Goal: Contribute content: Add original content to the website for others to see

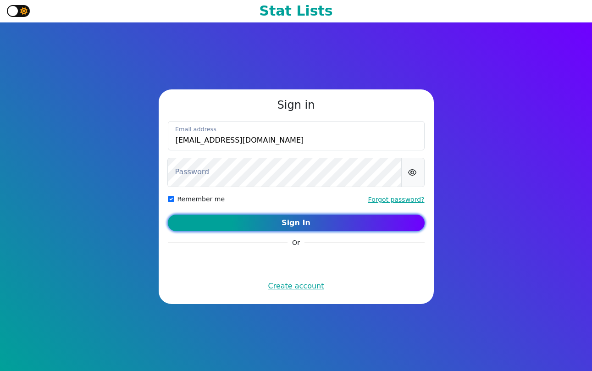
click at [324, 223] on button "Sign In" at bounding box center [296, 222] width 257 height 16
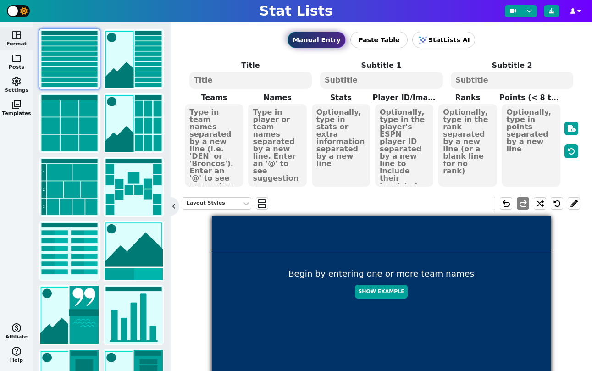
click at [14, 81] on span "settings" at bounding box center [16, 81] width 11 height 11
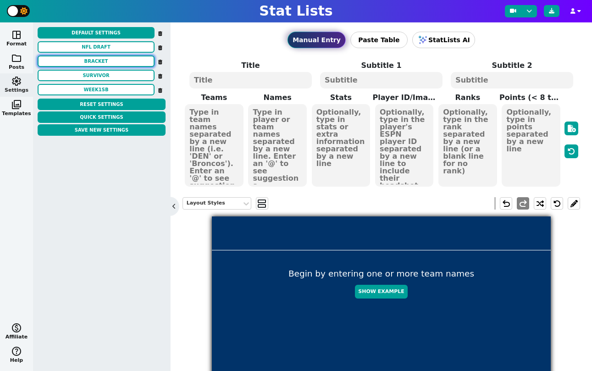
click at [79, 57] on button "BRACKET" at bounding box center [96, 60] width 117 height 11
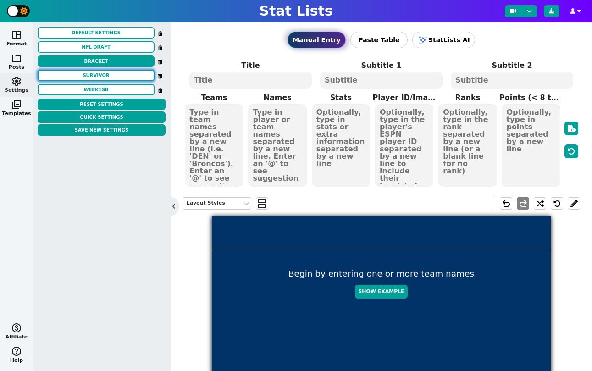
click at [87, 74] on button "SURVIVOR" at bounding box center [96, 75] width 117 height 11
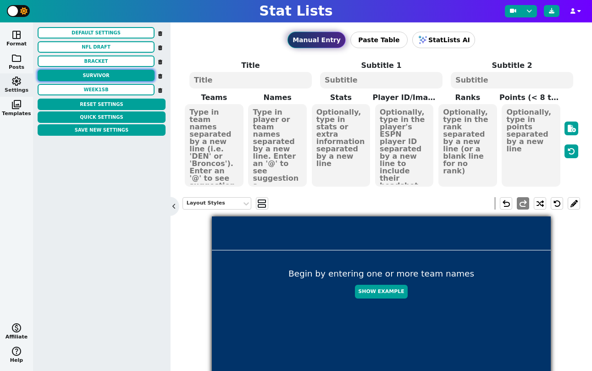
click at [87, 74] on button "SURVIVOR" at bounding box center [96, 75] width 117 height 11
click at [86, 93] on button "week1sb" at bounding box center [96, 89] width 117 height 11
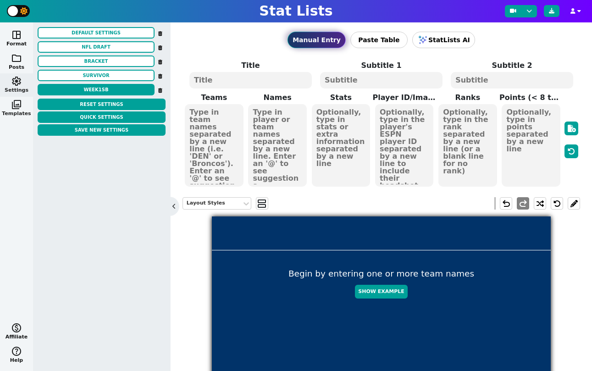
click at [16, 104] on span "photo_library" at bounding box center [16, 104] width 11 height 11
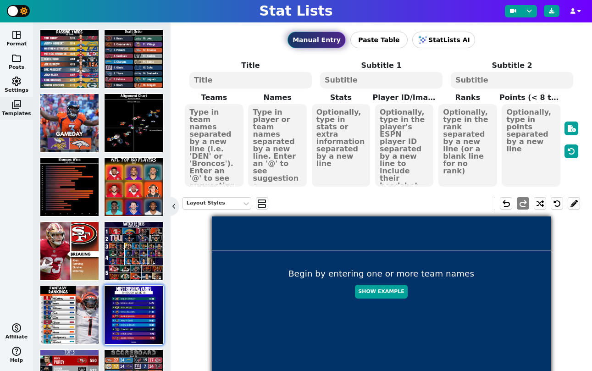
click at [131, 293] on img at bounding box center [133, 314] width 58 height 58
type textarea "MOST [PERSON_NAME] YARDS"
type textarea "Through Week 16"
type textarea "PHI [MEDICAL_DATA] GB LAR ATL DET CAR TEN MIN ARI"
type textarea "[PERSON_NAME] [PERSON_NAME] [PERSON_NAME] [PERSON_NAME] [PERSON_NAME] [PERSON_N…"
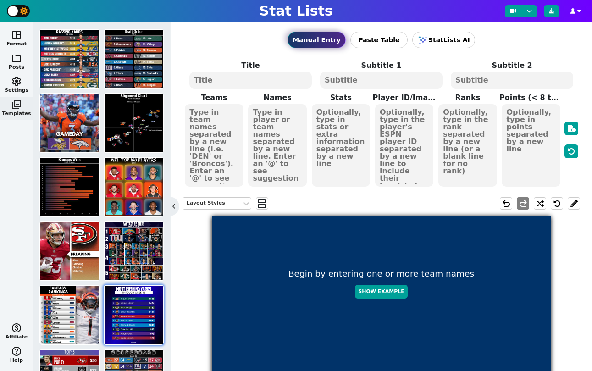
type textarea "1688 1474 1147 1121 1102 1047 1043 982 979 973"
type textarea "3929630 3043078 4047365 4430737 4430807 4429795 4241416 3916148 3042519 3045147"
type textarea "1 2 3 4 5 6 7 8 9 10"
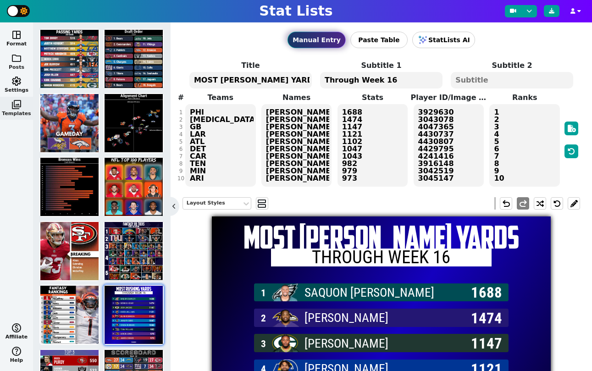
click at [16, 60] on span "folder" at bounding box center [16, 58] width 11 height 11
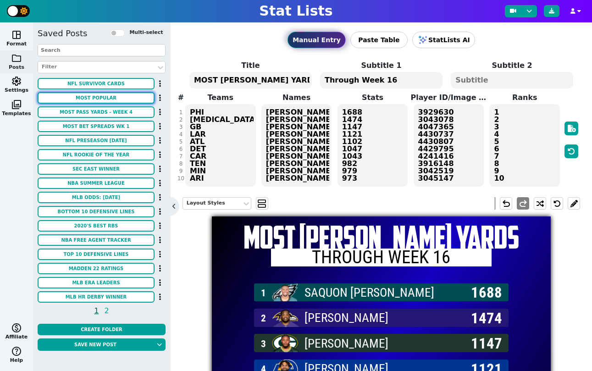
click at [99, 99] on button "MOST POPULAR" at bounding box center [96, 97] width 117 height 11
type textarea "MOST POPULAR"
type textarea "SCOTTISH OPEN OAD PICKS"
type textarea "& STANDINGS AFTER RD 1"
type textarea "[PERSON_NAME] [PERSON_NAME] [PERSON_NAME] [PERSON_NAME] [PERSON_NAME]"
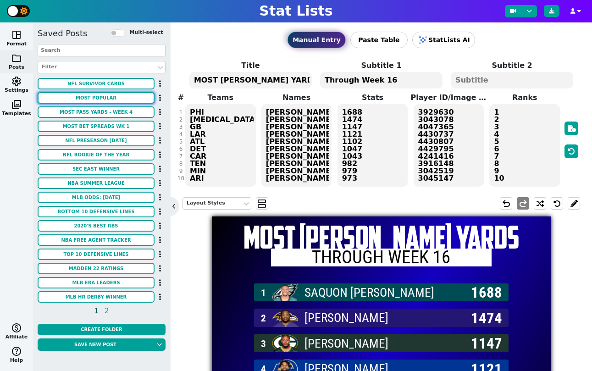
type textarea "-2 EVEN -1 -1 -4"
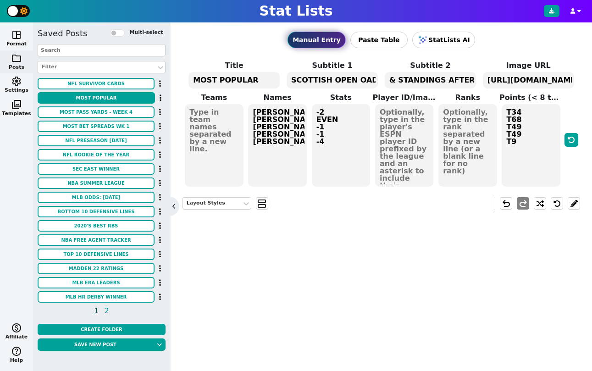
click at [12, 82] on span "settings" at bounding box center [16, 81] width 11 height 11
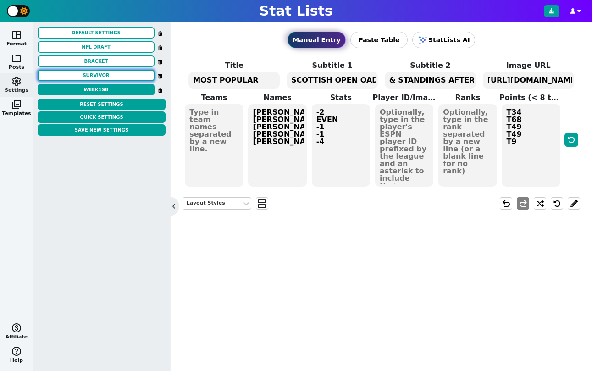
click at [55, 78] on button "SURVIVOR" at bounding box center [96, 75] width 117 height 11
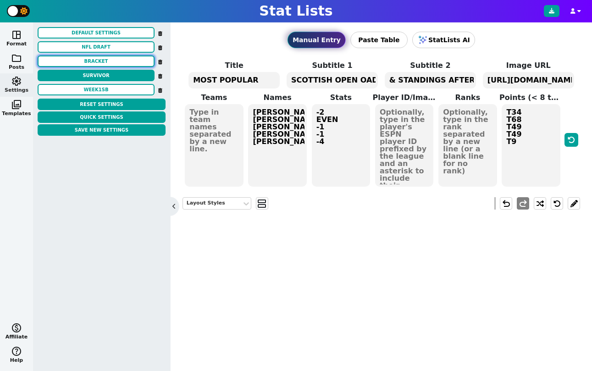
click at [108, 60] on button "BRACKET" at bounding box center [96, 60] width 117 height 11
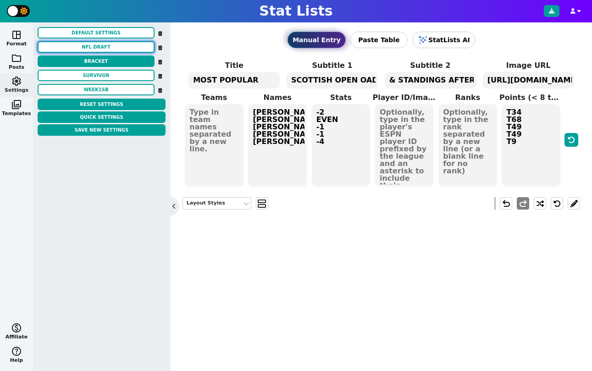
click at [101, 46] on button "nfl draft" at bounding box center [96, 46] width 117 height 11
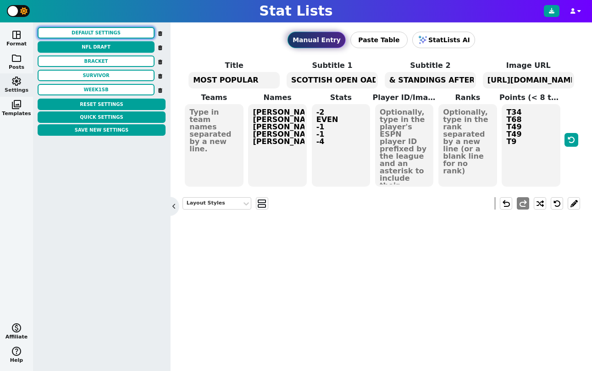
click at [103, 32] on button "Default Settings" at bounding box center [96, 32] width 117 height 11
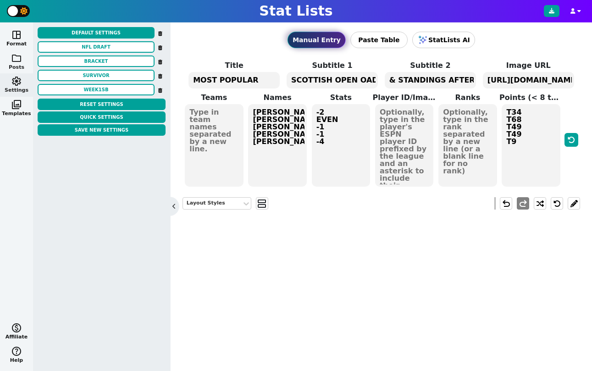
click at [20, 61] on span "folder" at bounding box center [16, 58] width 11 height 11
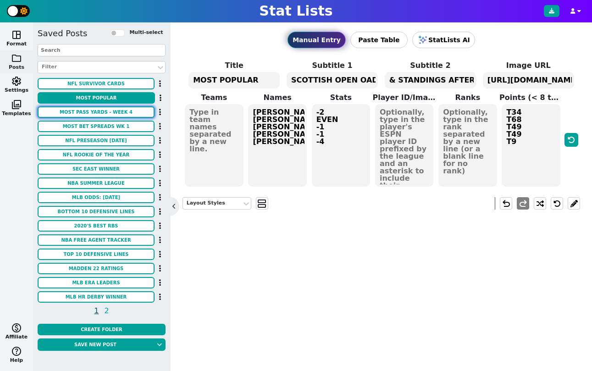
click at [81, 109] on button "Most Pass Yards - Week 4" at bounding box center [96, 111] width 117 height 11
type textarea "Most Pass Yards - Week 4"
type textarea "Odds via FanDuel Sportsbook"
type textarea "kc2 buf tb lar2 dal gb2 min2 sea cle ten atl ari"
type textarea "[PERSON_NAME] [PERSON_NAME] [PERSON_NAME] [PERSON_NAME] [PERSON_NAME] [PERSON_N…"
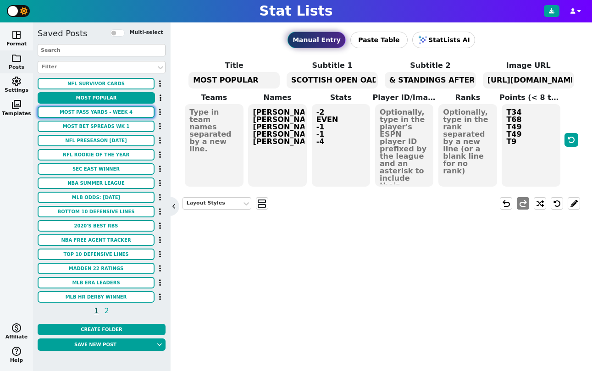
type textarea "+600 +750 +1000 +1100 +1100 +1300 +1400 +1600 +2100 +2200 +2200 +2300"
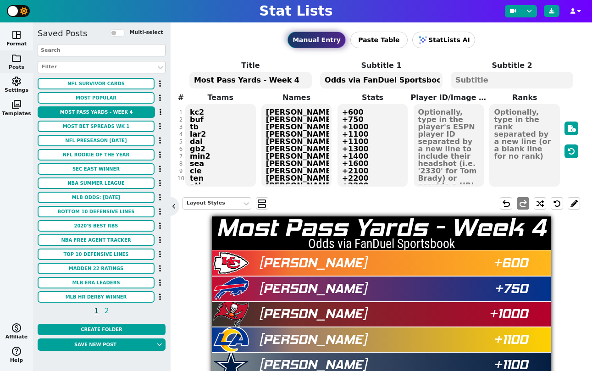
click at [16, 99] on span "photo_library" at bounding box center [16, 104] width 11 height 11
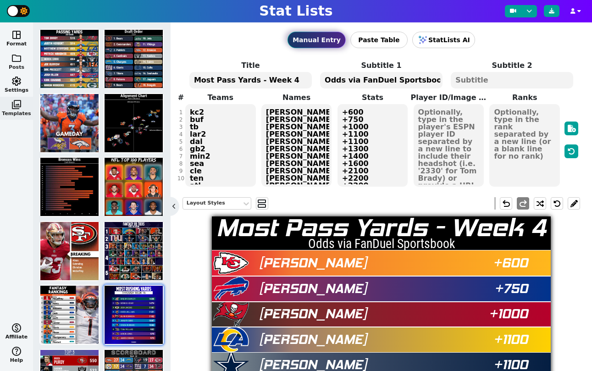
click at [19, 61] on span "folder" at bounding box center [16, 58] width 11 height 11
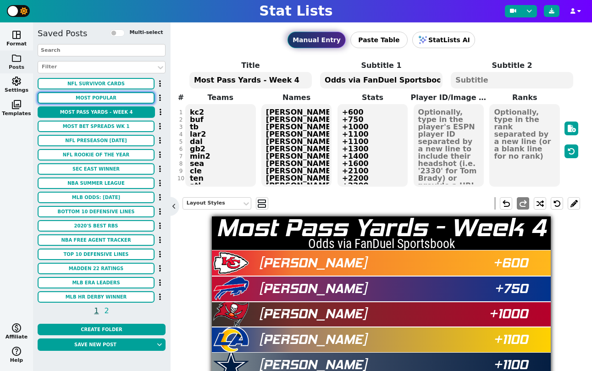
click at [93, 93] on button "MOST POPULAR" at bounding box center [96, 97] width 117 height 11
type textarea "MOST POPULAR"
type textarea "SCOTTISH OPEN OAD PICKS"
type textarea "& STANDINGS AFTER RD 1"
type textarea "[PERSON_NAME] [PERSON_NAME] [PERSON_NAME] [PERSON_NAME] [PERSON_NAME]"
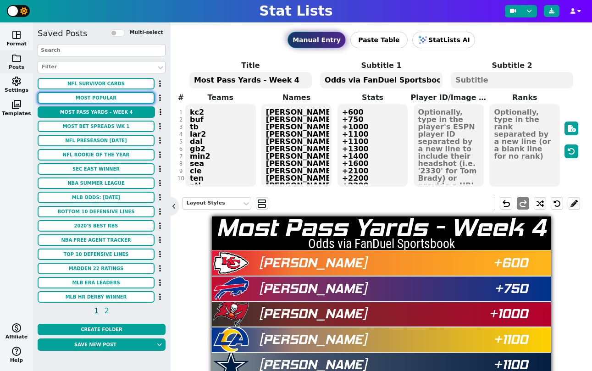
type textarea "-2 EVEN -1 -1 -4"
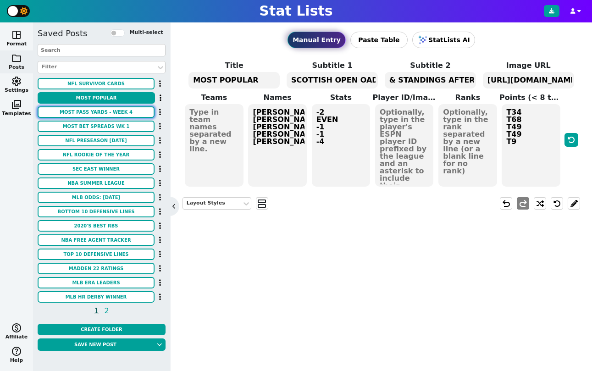
click at [81, 111] on button "Most Pass Yards - Week 4" at bounding box center [96, 111] width 117 height 11
type textarea "Most Pass Yards - Week 4"
type textarea "Odds via FanDuel Sportsbook"
type textarea "kc2 buf tb lar2 dal gb2 min2 sea cle ten atl ari"
type textarea "[PERSON_NAME] [PERSON_NAME] [PERSON_NAME] [PERSON_NAME] [PERSON_NAME] [PERSON_N…"
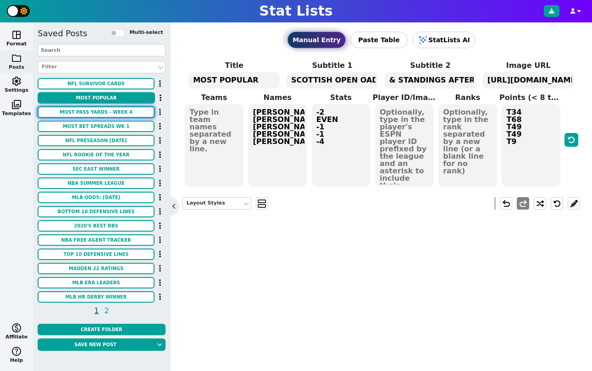
type textarea "+600 +750 +1000 +1100 +1100 +1300 +1400 +1600 +2100 +2200 +2200 +2300"
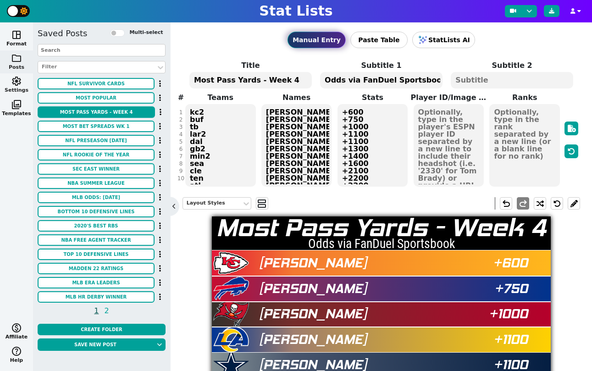
click at [17, 82] on span "settings" at bounding box center [16, 81] width 11 height 11
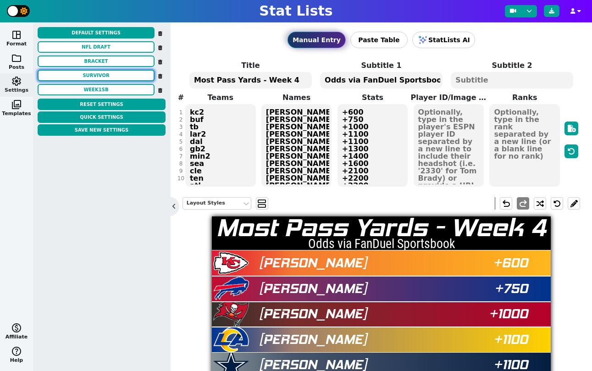
click at [65, 75] on button "SURVIVOR" at bounding box center [96, 75] width 117 height 11
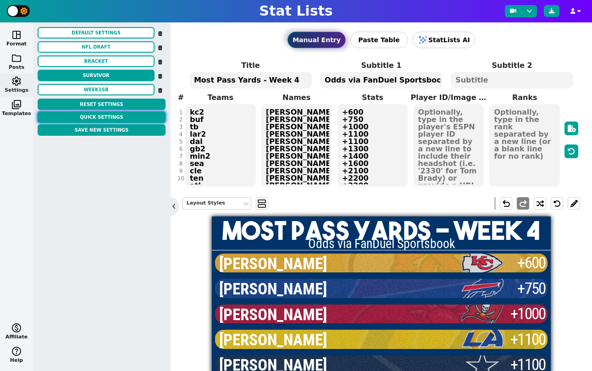
click at [102, 119] on button "Quick Settings" at bounding box center [102, 116] width 128 height 11
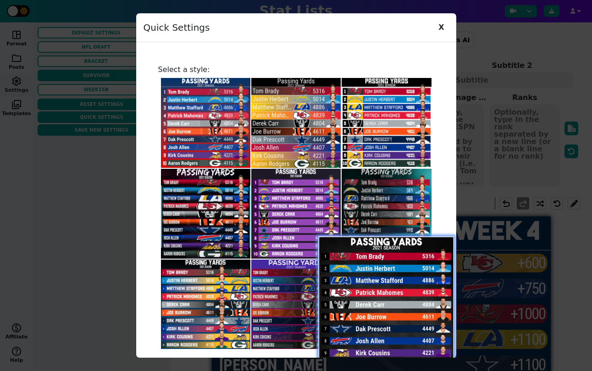
click at [390, 296] on img at bounding box center [386, 304] width 136 height 136
type textarea "1 2 3 4 5 6 7 8 9 10 11 12"
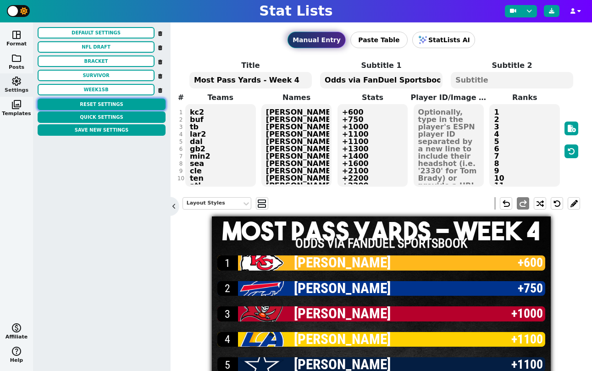
click at [103, 108] on button "Reset Settings" at bounding box center [102, 104] width 128 height 11
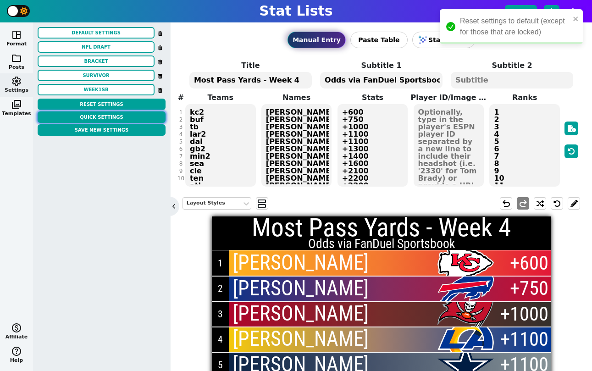
click at [104, 120] on button "Quick Settings" at bounding box center [102, 116] width 128 height 11
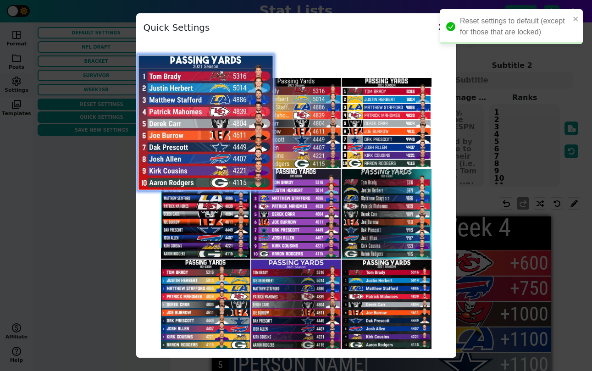
click at [202, 144] on img at bounding box center [205, 123] width 136 height 136
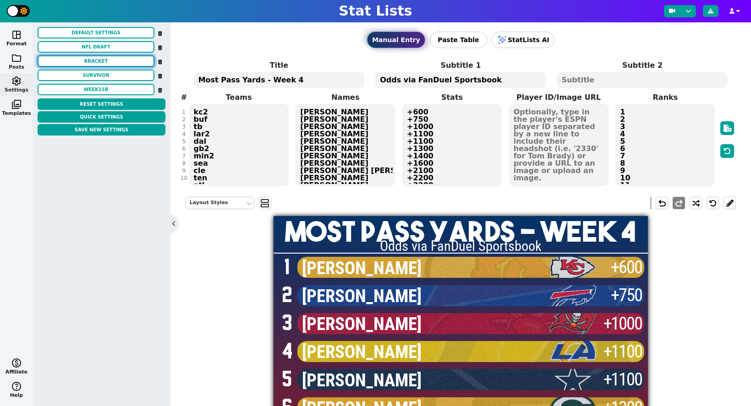
click at [105, 58] on button "BRACKET" at bounding box center [96, 60] width 117 height 11
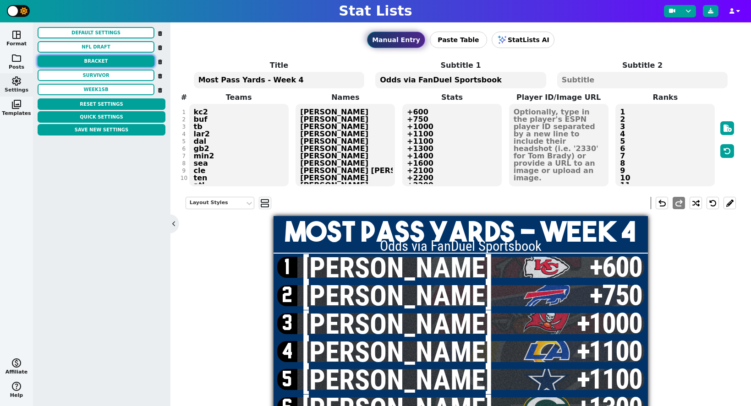
click at [105, 58] on button "BRACKET" at bounding box center [96, 60] width 117 height 11
click at [101, 64] on button "BRACKET" at bounding box center [96, 60] width 117 height 11
click at [101, 74] on button "SURVIVOR" at bounding box center [96, 75] width 117 height 11
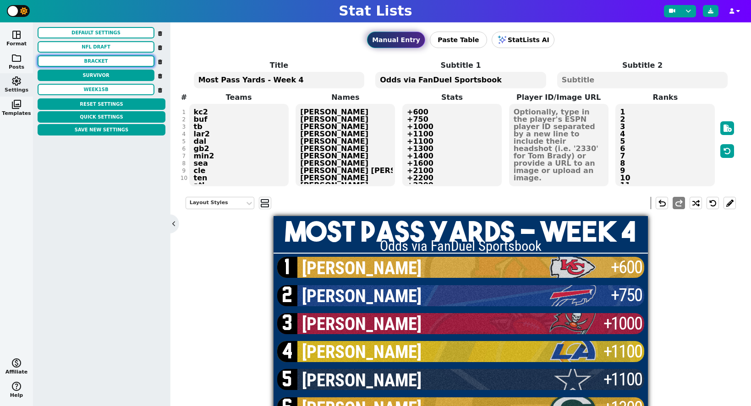
click at [101, 55] on button "BRACKET" at bounding box center [96, 60] width 117 height 11
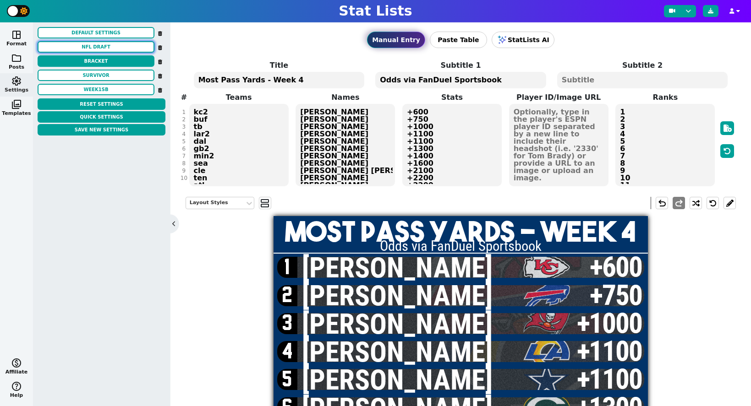
click at [101, 48] on button "nfl draft" at bounding box center [96, 46] width 117 height 11
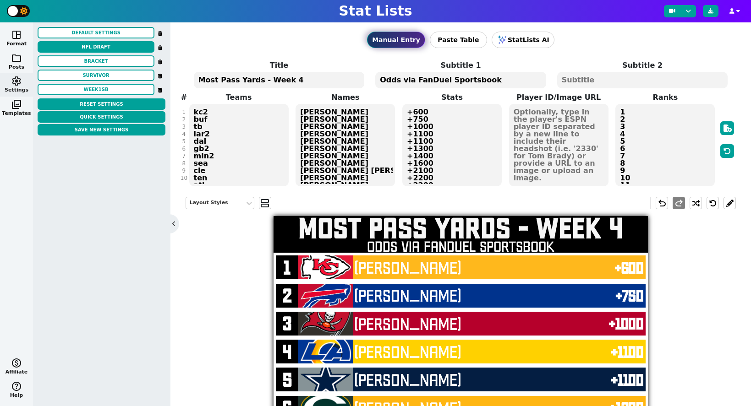
click at [103, 39] on div "Default Settings nfl draft BRACKET SURVIVOR week1sb" at bounding box center [102, 62] width 128 height 71
click at [104, 33] on button "Default Settings" at bounding box center [96, 32] width 117 height 11
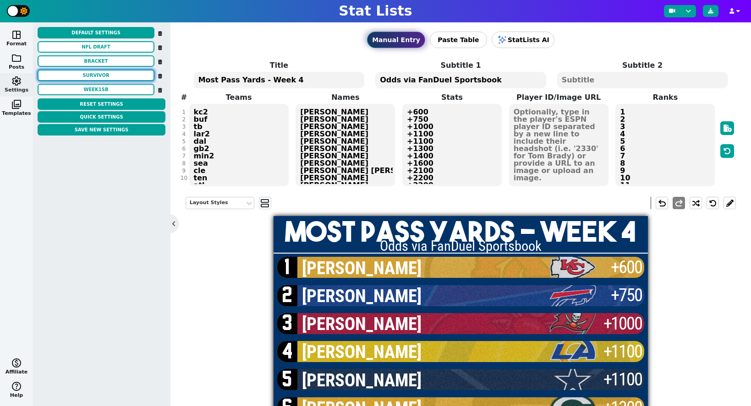
click at [101, 75] on button "SURVIVOR" at bounding box center [96, 75] width 117 height 11
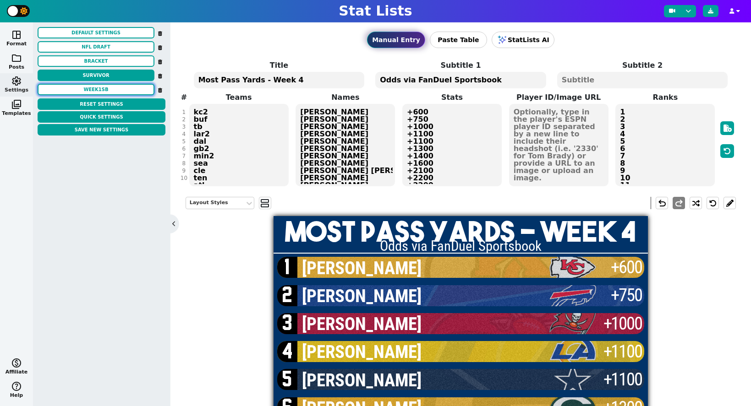
click at [101, 87] on button "week1sb" at bounding box center [96, 89] width 117 height 11
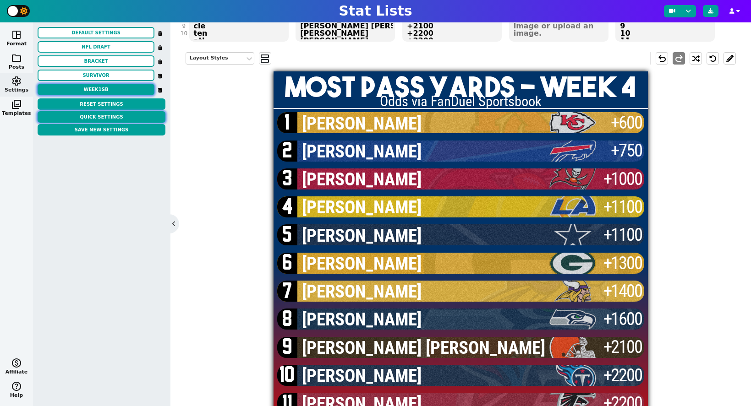
scroll to position [147, 0]
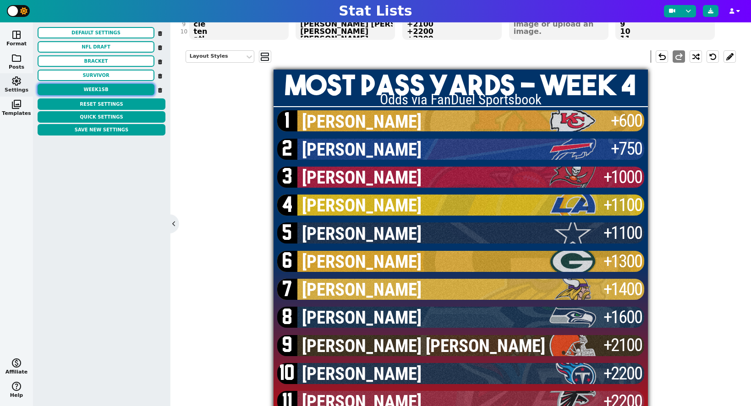
click at [110, 86] on button "week1sb" at bounding box center [96, 89] width 117 height 11
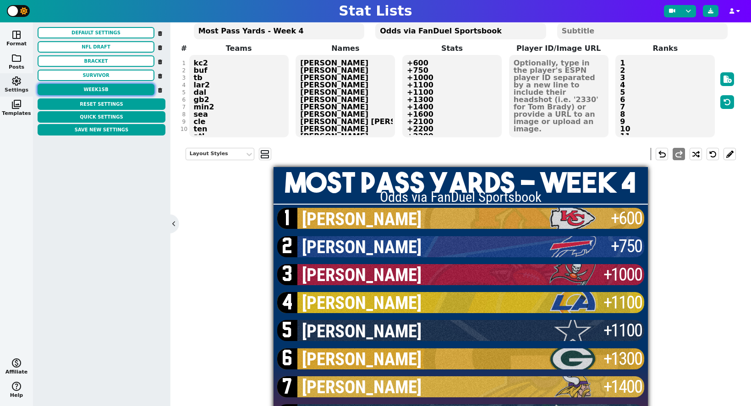
scroll to position [38, 0]
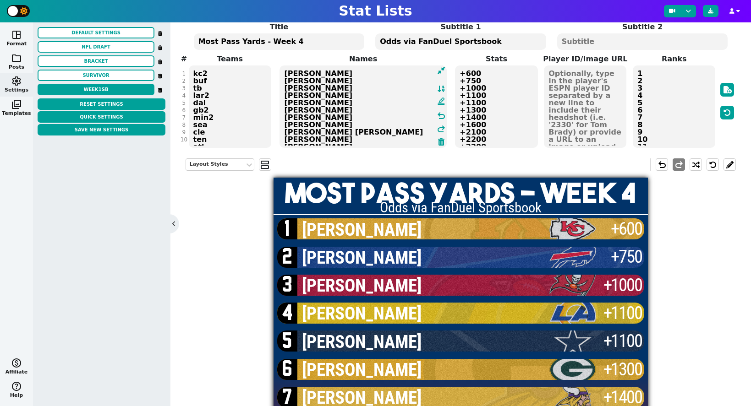
drag, startPoint x: 372, startPoint y: 141, endPoint x: 281, endPoint y: 67, distance: 116.9
click at [281, 67] on textarea "[PERSON_NAME] [PERSON_NAME] [PERSON_NAME] [PERSON_NAME] [PERSON_NAME] [PERSON_N…" at bounding box center [363, 107] width 167 height 82
type textarea "[PERSON_NAME] [PERSON_NAME]"
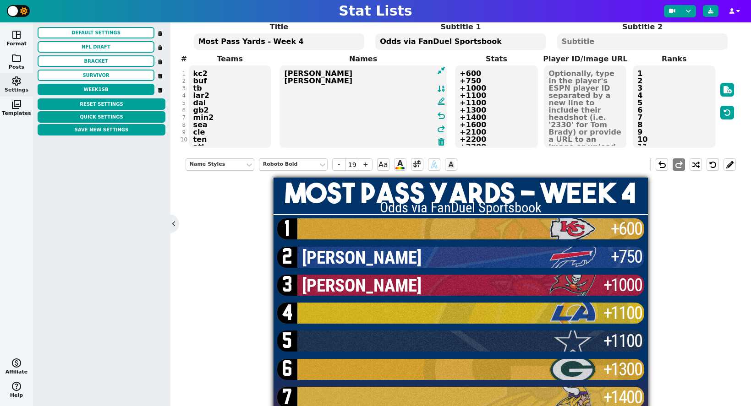
drag, startPoint x: 356, startPoint y: 111, endPoint x: 274, endPoint y: 57, distance: 99.0
click at [274, 57] on span "Teams kc2 buf tb lar2 dal gb2 min2 sea cle ten atl ari Names [PERSON_NAME] [PER…" at bounding box center [461, 101] width 550 height 95
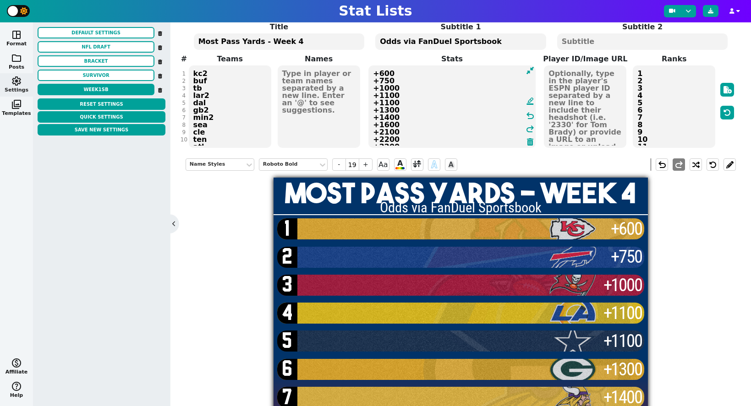
drag, startPoint x: 516, startPoint y: 142, endPoint x: 372, endPoint y: 44, distance: 174.8
click at [369, 38] on span "Title Most Pass Yards - Week 4 Subtitle 1 Odds via FanDuel Sportsbook Subtitle …" at bounding box center [461, 85] width 550 height 127
click at [422, 82] on textarea "+600 +750 +1000 +1100 +1100 +1300 +1400 +1600 +2100 +2200 +2200 +2300" at bounding box center [451, 107] width 167 height 82
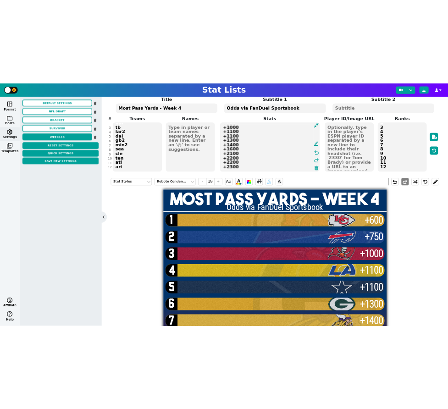
scroll to position [0, 0]
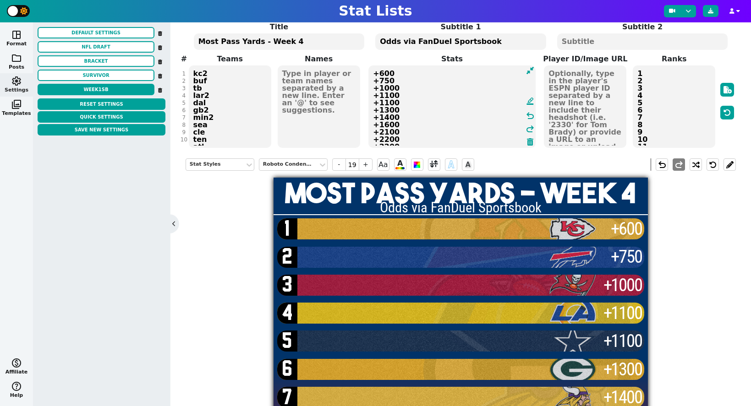
drag, startPoint x: 416, startPoint y: 143, endPoint x: 329, endPoint y: 44, distance: 132.5
click at [329, 44] on span "Title Most Pass Yards - Week 4 Subtitle 1 Odds via FanDuel Sportsbook Subtitle …" at bounding box center [461, 85] width 550 height 127
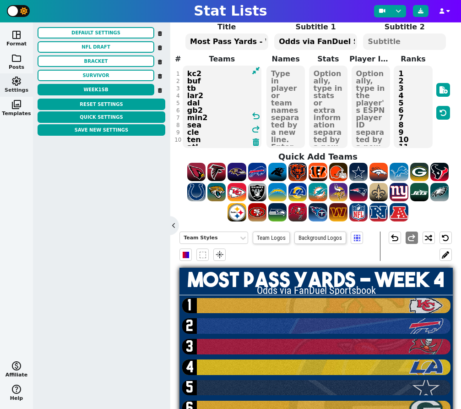
drag, startPoint x: 198, startPoint y: 142, endPoint x: 178, endPoint y: 60, distance: 84.6
click at [180, 60] on div "# 1 2 3 4 5 6 7 8 9 10 11 12 Teams kc2 buf tb lar2 dal gb2 min2 sea cle ten atl…" at bounding box center [316, 101] width 273 height 95
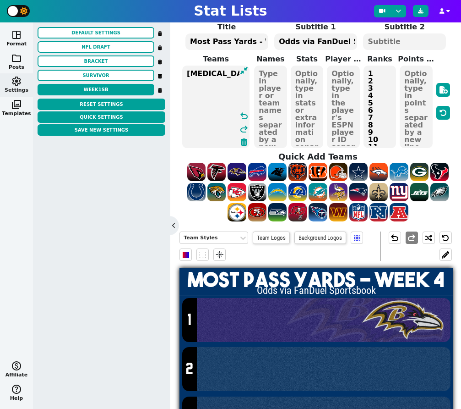
type textarea "[MEDICAL_DATA]"
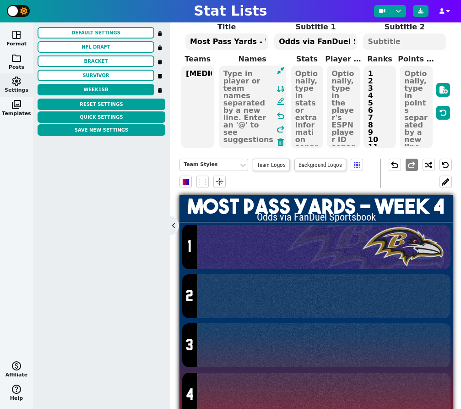
click at [277, 73] on span "format_ink_highlighter undo redo" at bounding box center [252, 107] width 69 height 84
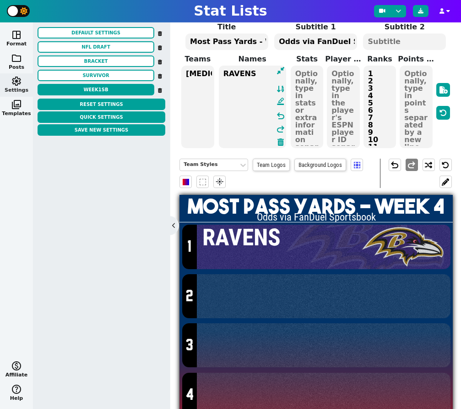
scroll to position [36, 0]
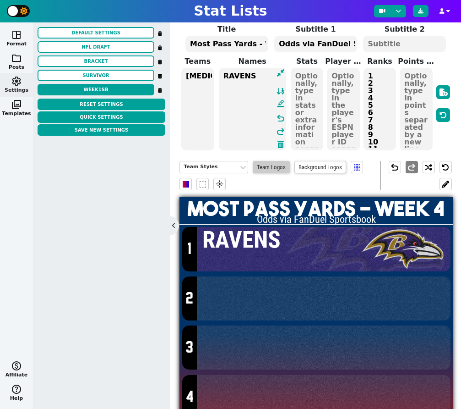
type textarea "RAVENS"
click at [267, 165] on span "Team Logos" at bounding box center [271, 167] width 37 height 12
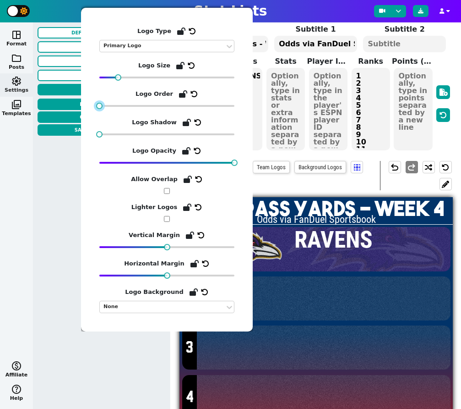
drag, startPoint x: 145, startPoint y: 104, endPoint x: 93, endPoint y: 104, distance: 52.2
click at [93, 104] on div "Logo Type Primary Logo Logo Size Logo Order Logo Shadow Logo Opacity Allow Over…" at bounding box center [167, 170] width 172 height 324
click at [238, 163] on div "Logo Type Primary Logo Logo Size Logo Order Logo Shadow Logo Opacity Allow Over…" at bounding box center [167, 170] width 172 height 324
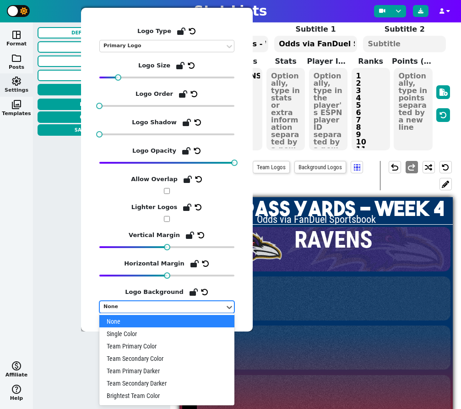
click at [165, 302] on div at bounding box center [163, 307] width 120 height 10
click at [174, 320] on div "None" at bounding box center [166, 321] width 135 height 12
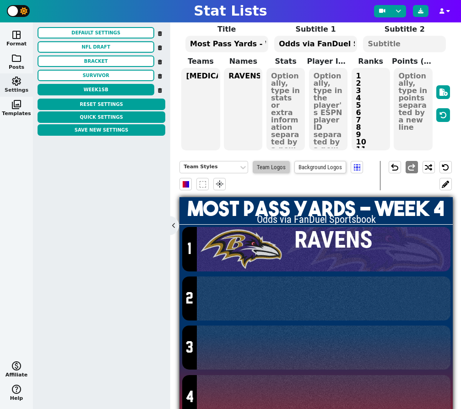
click at [279, 168] on span "Team Logos" at bounding box center [271, 167] width 37 height 12
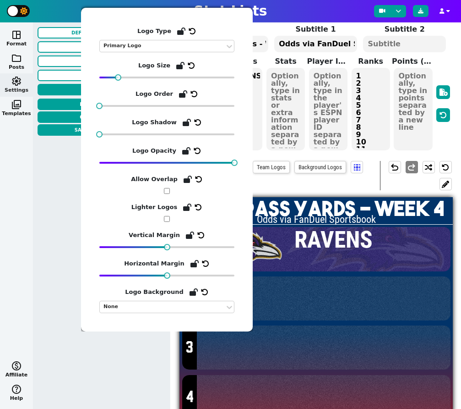
click at [338, 176] on div "Team Styles Team Logos Background Logos flare" at bounding box center [280, 175] width 201 height 29
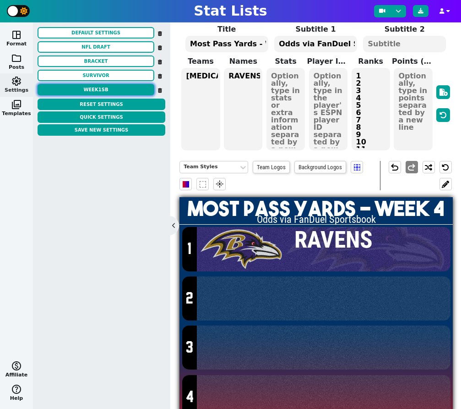
click at [92, 88] on button "week1sb" at bounding box center [96, 89] width 117 height 11
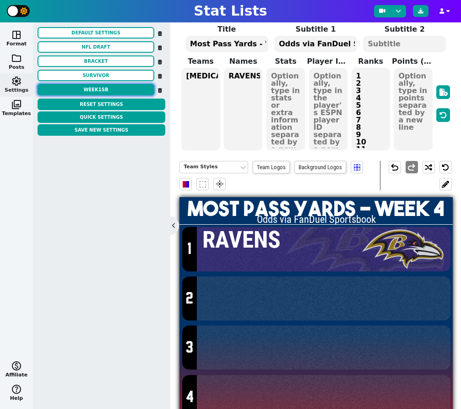
click at [92, 88] on button "week1sb" at bounding box center [96, 89] width 117 height 11
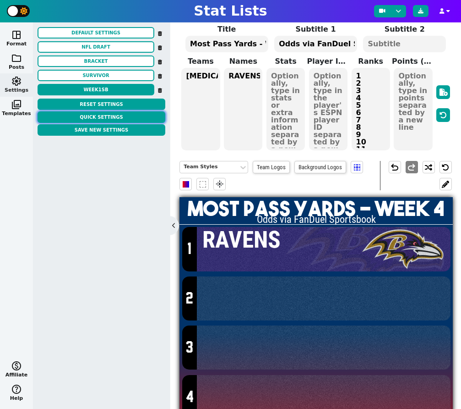
click at [97, 118] on button "Quick Settings" at bounding box center [102, 116] width 128 height 11
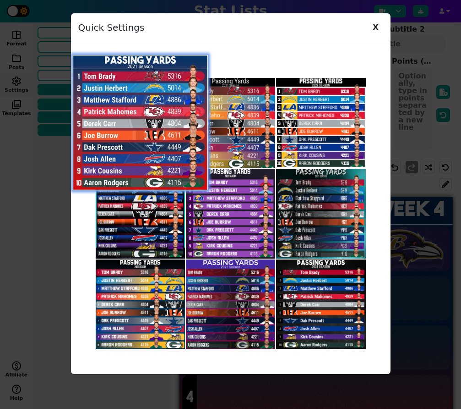
click at [144, 118] on img at bounding box center [140, 123] width 136 height 136
type textarea "1"
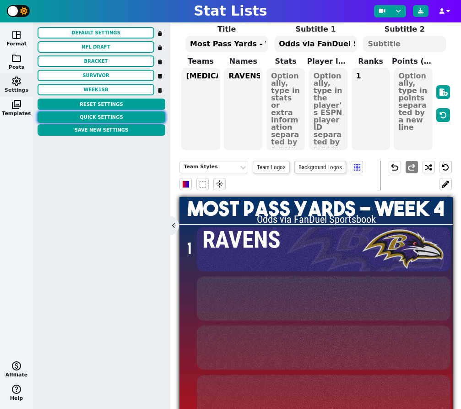
click at [104, 118] on button "Quick Settings" at bounding box center [102, 116] width 128 height 11
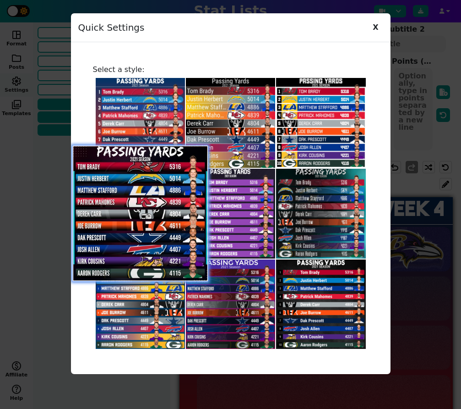
click at [149, 239] on img at bounding box center [140, 214] width 136 height 136
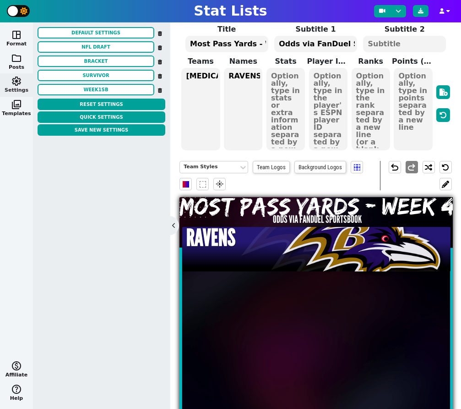
click at [324, 256] on div at bounding box center [361, 249] width 171 height 44
click at [105, 115] on button "Quick Settings" at bounding box center [102, 116] width 128 height 11
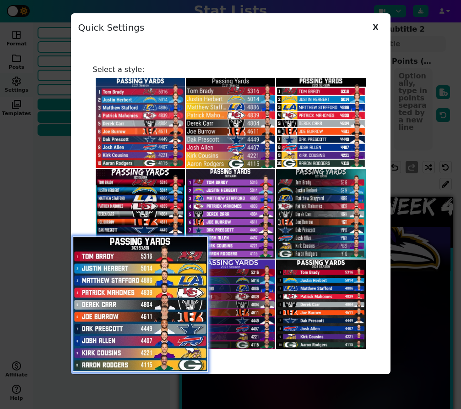
click at [150, 314] on img at bounding box center [140, 304] width 136 height 136
type textarea "1"
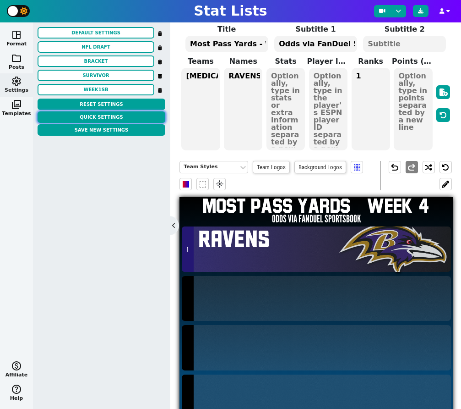
click at [106, 115] on button "Quick Settings" at bounding box center [102, 116] width 128 height 11
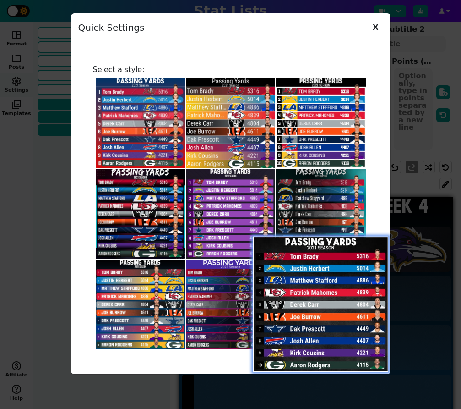
click at [332, 308] on img at bounding box center [321, 304] width 136 height 136
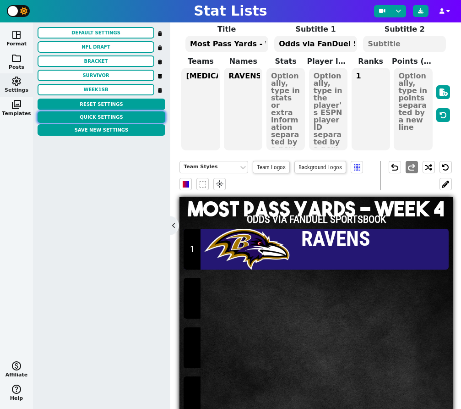
scroll to position [31, 0]
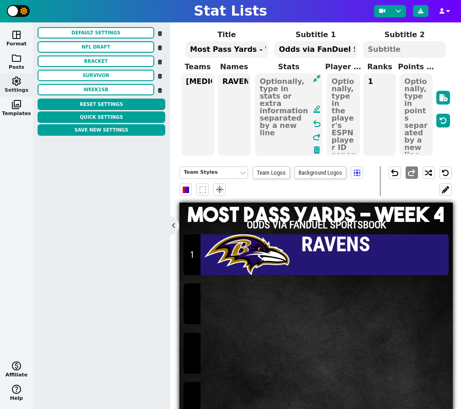
click at [286, 82] on textarea at bounding box center [288, 114] width 67 height 82
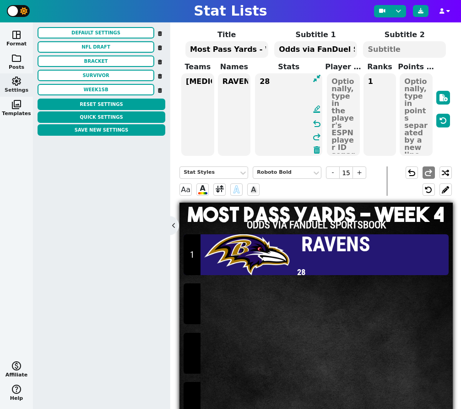
type textarea "2"
click at [411, 85] on textarea at bounding box center [416, 114] width 33 height 82
type input "20"
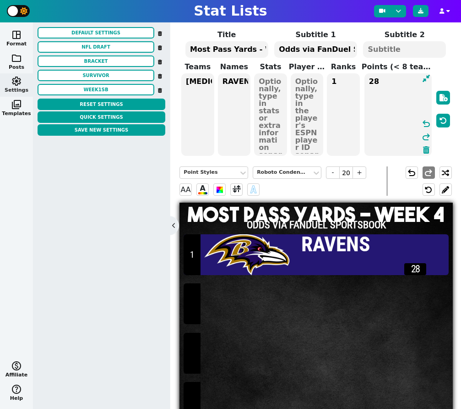
type textarea "2"
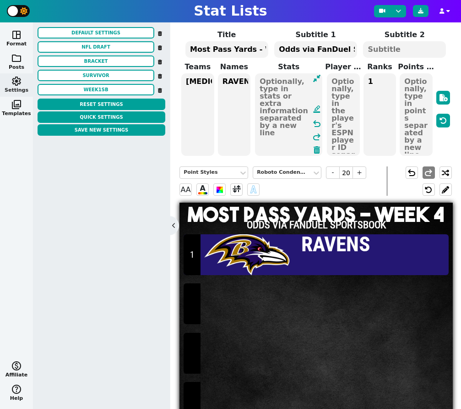
click at [281, 80] on textarea at bounding box center [288, 114] width 67 height 82
type input "15"
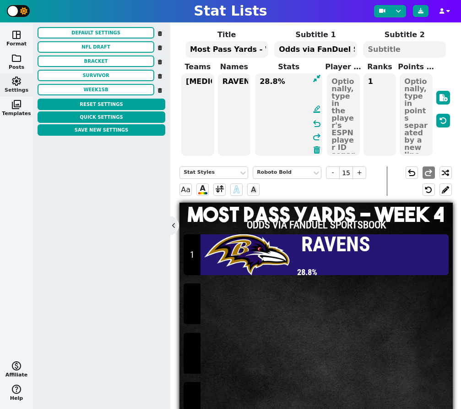
type textarea "28.8%"
click at [110, 75] on button "SURVIVOR" at bounding box center [96, 75] width 117 height 11
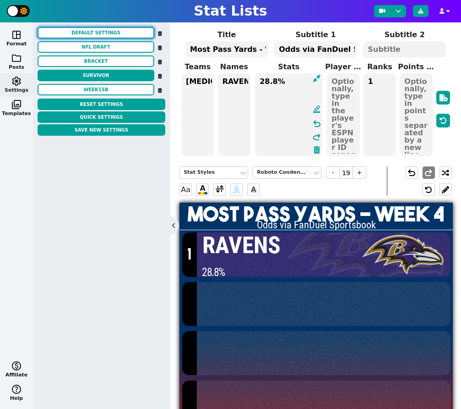
click at [92, 33] on button "Default Settings" at bounding box center [96, 32] width 117 height 11
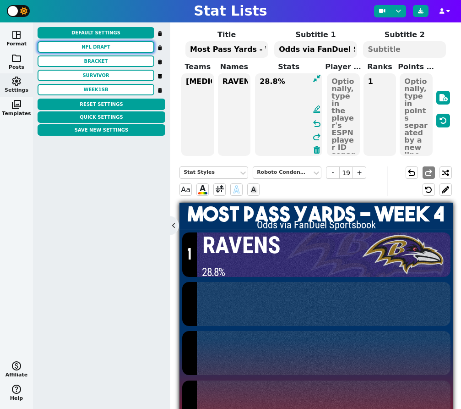
click at [91, 48] on button "nfl draft" at bounding box center [96, 46] width 117 height 11
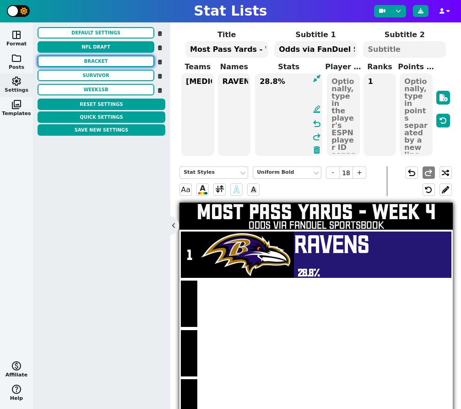
click at [89, 61] on button "BRACKET" at bounding box center [96, 60] width 117 height 11
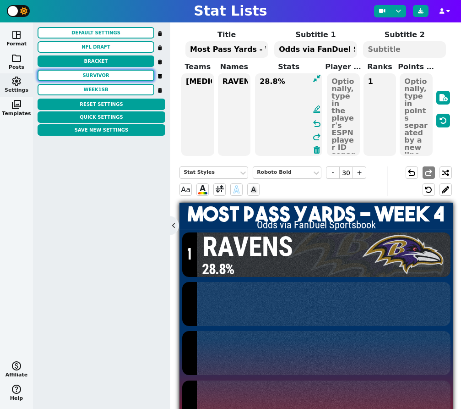
click at [89, 75] on button "SURVIVOR" at bounding box center [96, 75] width 117 height 11
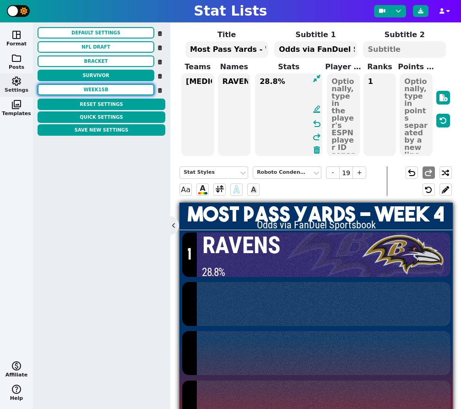
click at [98, 91] on button "week1sb" at bounding box center [96, 89] width 117 height 11
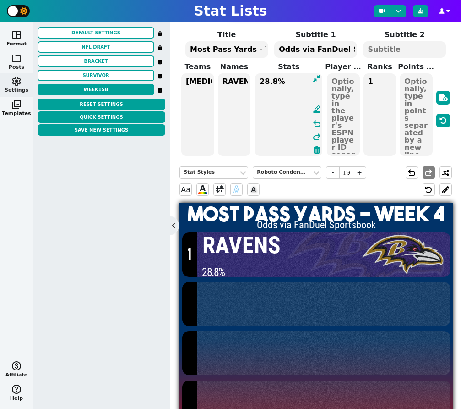
click at [20, 66] on button "folder Posts" at bounding box center [16, 61] width 33 height 23
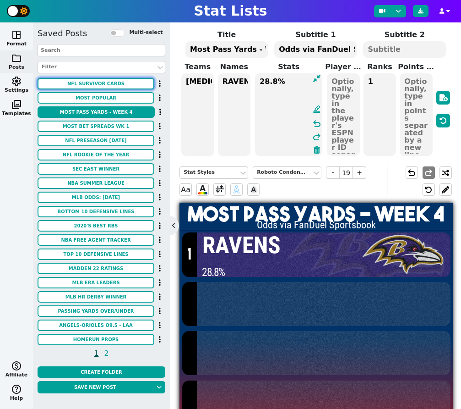
click at [96, 84] on button "NFL Survivor Cards" at bounding box center [96, 83] width 117 height 11
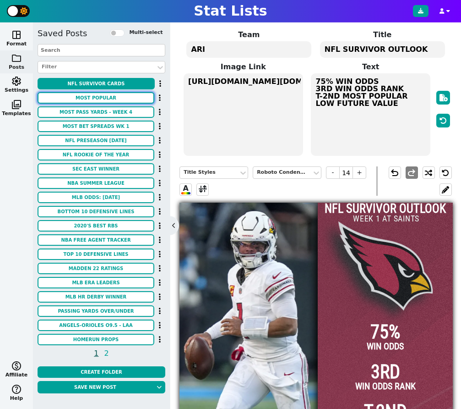
click at [103, 97] on button "MOST POPULAR" at bounding box center [96, 97] width 117 height 11
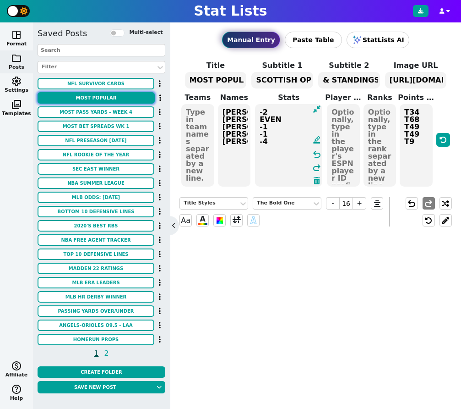
scroll to position [0, 0]
click at [100, 112] on button "Most Pass Yards - Week 4" at bounding box center [96, 111] width 117 height 11
type input "20"
type textarea "Most Pass Yards - Week 4"
type textarea "Odds via FanDuel Sportsbook"
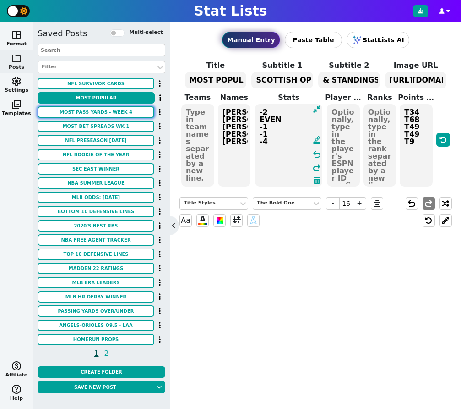
type textarea "kc2 buf tb lar2 dal gb2 min2 sea cle ten atl ari"
type textarea "[PERSON_NAME] [PERSON_NAME] [PERSON_NAME] [PERSON_NAME] [PERSON_NAME] [PERSON_N…"
type textarea "+600 +750 +1000 +1100 +1100 +1300 +1400 +1600 +2100 +2200 +2200 +2300"
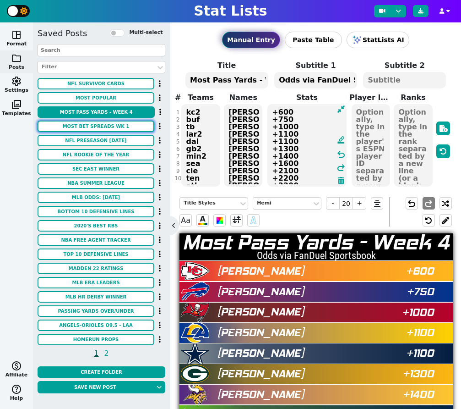
click at [109, 128] on button "Most Bet Spreads Wk 1" at bounding box center [96, 126] width 117 height 11
type textarea "Most Bet Spreads Wk 1"
type textarea "According to DraftKings Sportsbook"
type textarea "gb bal2 sea2 min2 lar2"
type textarea "Packers Ravens Seahawks Vikings Rams"
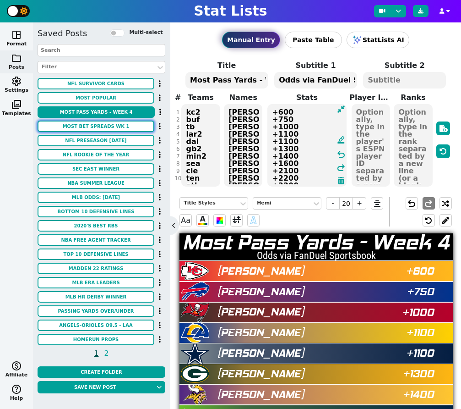
type textarea "-3.5 vs Saints -3.5 at Raiders -2.5 at Colts -3 at Bengals -8 vs Bears"
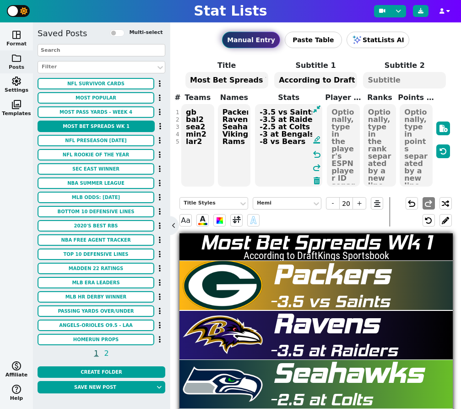
click at [17, 36] on span "space_dashboard" at bounding box center [16, 34] width 11 height 11
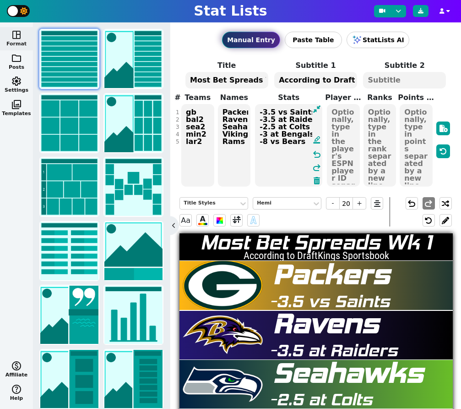
click at [84, 51] on img at bounding box center [69, 59] width 58 height 58
click at [72, 53] on img at bounding box center [69, 59] width 58 height 58
click at [16, 82] on span "settings" at bounding box center [16, 81] width 11 height 11
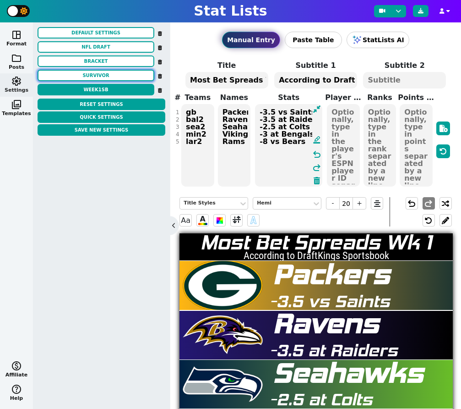
click at [100, 76] on button "SURVIVOR" at bounding box center [96, 75] width 117 height 11
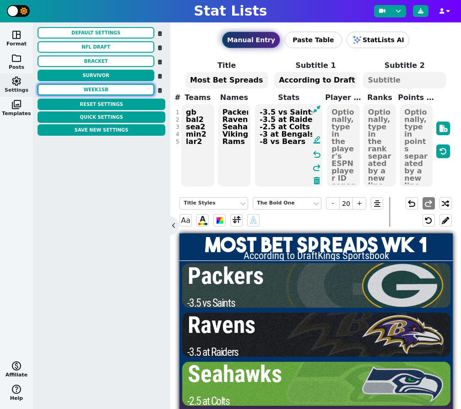
click at [101, 90] on button "week1sb" at bounding box center [96, 89] width 117 height 11
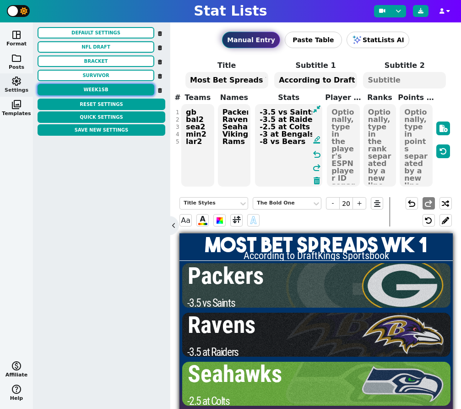
click at [101, 90] on button "week1sb" at bounding box center [96, 89] width 117 height 11
click at [20, 63] on button "folder Posts" at bounding box center [16, 61] width 33 height 23
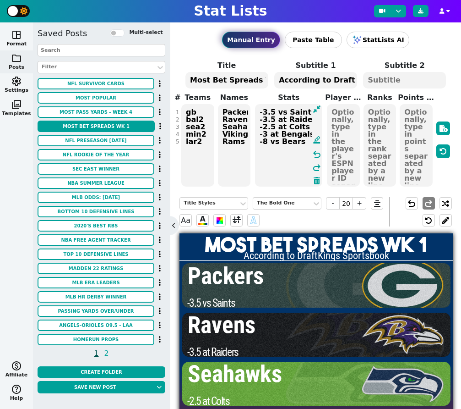
click at [15, 105] on span "photo_library" at bounding box center [16, 104] width 11 height 11
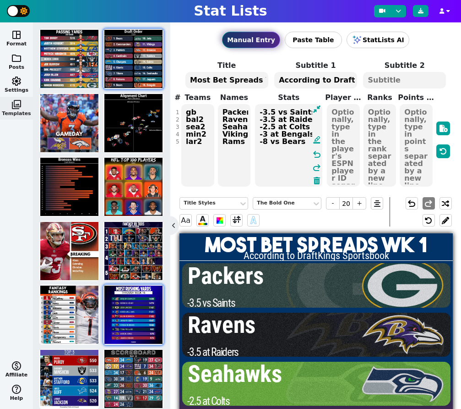
click at [115, 73] on img at bounding box center [133, 59] width 58 height 58
type input "19"
type textarea "Draft Order"
type textarea "2024"
type textarea "Chi Commanders Patriots Cardinals Chargers Giants Titans Falcons Bears Jets Vik…"
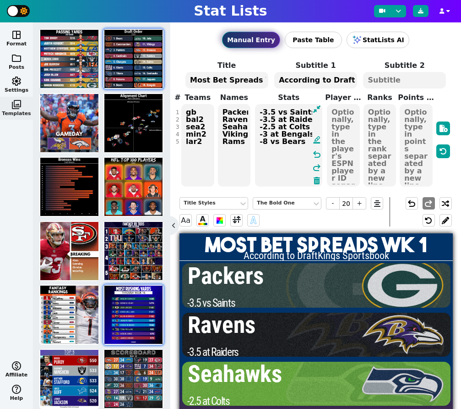
type textarea "1. Bears 2. Commanders 3. Patriots 4. Cardinals 5. Chargers 6. Giants 7. Titans…"
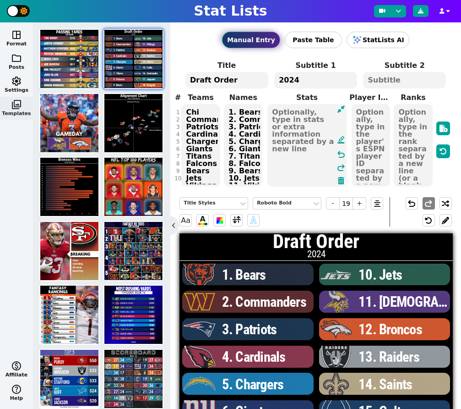
click at [243, 130] on textarea "1. Bears 2. Commanders 3. Patriots 4. Cardinals 5. Chargers 6. Giants 7. Titans…" at bounding box center [243, 145] width 38 height 82
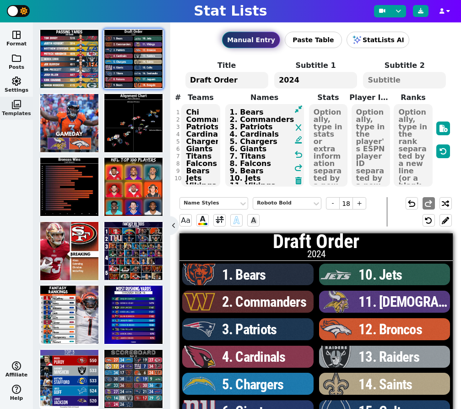
click at [418, 112] on textarea at bounding box center [413, 145] width 38 height 82
type input "28"
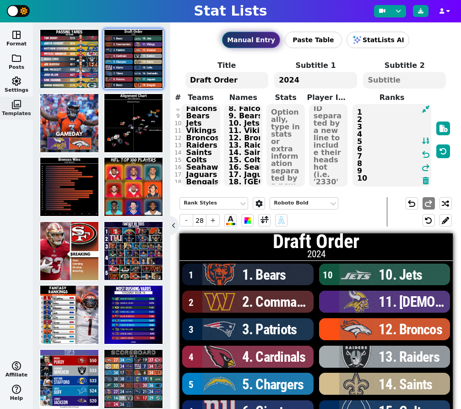
scroll to position [59, 0]
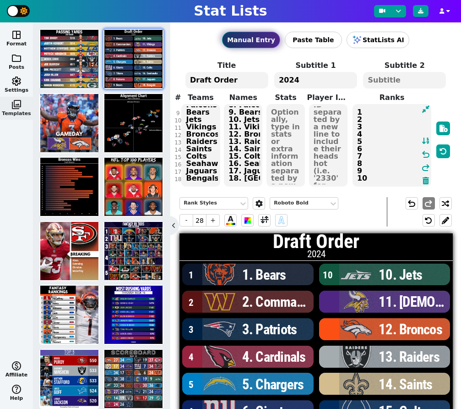
type textarea "1 2 3 4 5 6 7 8 9 10"
click at [249, 182] on textarea "1. Bears 2. Commanders 3. Patriots 4. Cardinals 5. Chargers 6. Giants 7. Titans…" at bounding box center [243, 145] width 38 height 82
type input "18"
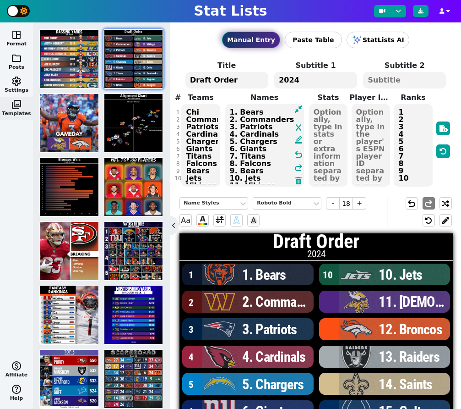
drag, startPoint x: 264, startPoint y: 176, endPoint x: 232, endPoint y: 98, distance: 84.0
click at [232, 98] on span "Names 1. Bears 2. Commanders 3. Patriots 4. Cardinals 5. Chargers 6. Giants 7. …" at bounding box center [264, 139] width 85 height 95
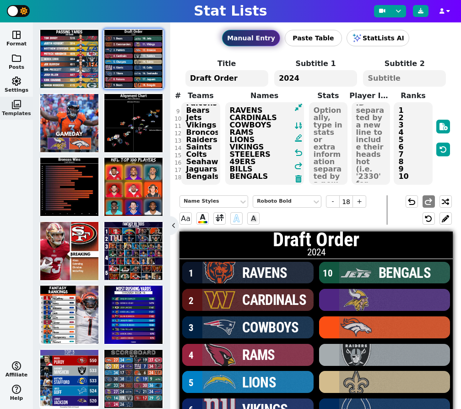
type textarea "RAVENS CARDINALS COWBOYS RAMS LIONS VIKINGS STEELERS 49ERS BILLS BENGALS"
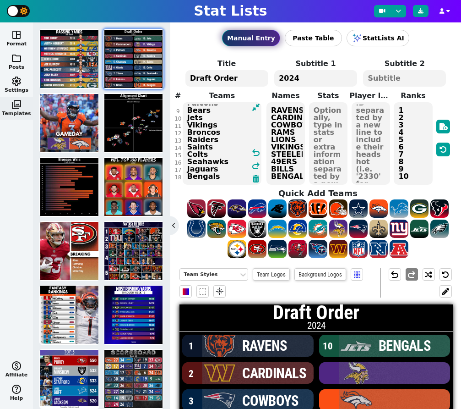
drag, startPoint x: 214, startPoint y: 180, endPoint x: 177, endPoint y: 126, distance: 64.3
click at [180, 126] on div "# 1 2 3 4 5 6 7 8 9 10 11 12 13 14 15 16 17 18 Teams Chi Commanders Patriots Ca…" at bounding box center [316, 137] width 273 height 95
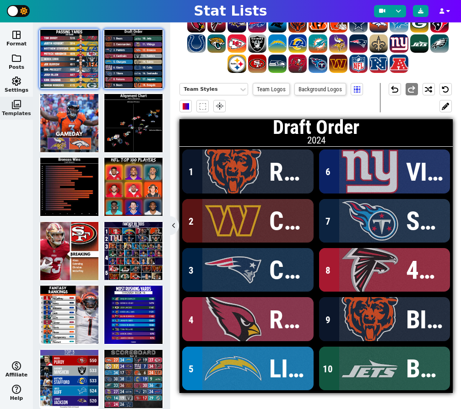
type textarea "Chi Commanders Patriots Cardinals Chargers Giants Titans Falcons Bears Jets"
click at [62, 55] on img at bounding box center [69, 59] width 58 height 58
type textarea "Passing Yards"
type textarea "2021 Season"
type textarea "TAM LAC LAR KAN LVR CIN DAL BUF MIN GNB"
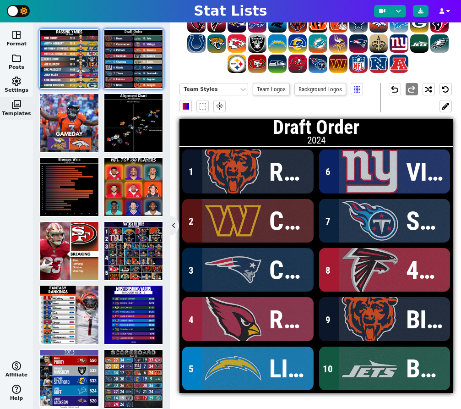
type textarea "[PERSON_NAME] [PERSON_NAME] [PERSON_NAME] [PERSON_NAME] [PERSON_NAME] [PERSON_N…"
type textarea "5316 5014 4886 4839 4804 4611 4449 4407 4221 4115"
type textarea "2330 4038941 12483 3139477 16757 3915511 2577417 3918298 14880 8439"
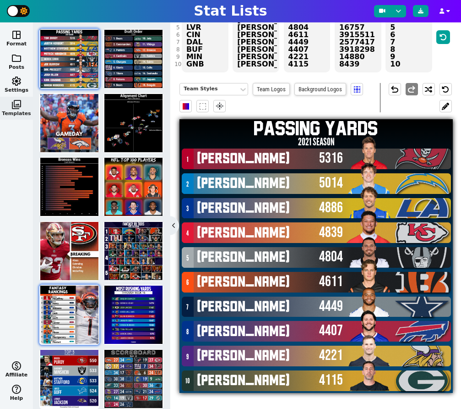
click at [72, 320] on img at bounding box center [69, 314] width 58 height 58
type textarea "FANTASY"
type textarea "RANKINGS"
type textarea "RUNNING BACKS"
type textarea "SF TEN LAR BUF PHI ARI PIT CIN DET MIA"
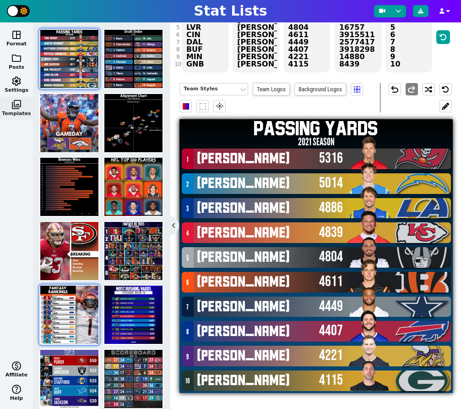
type textarea "[DEMOGRAPHIC_DATA]##[PERSON_NAME]##[PERSON_NAME]##[PERSON_NAME]##Cook D'Andre##…"
type textarea "SF TEN LAR BUF PHI ARI PIT CIN DET MIA"
type textarea "3117251 3043078 4430737 4379399 4259545 3045147 4241457 3116385 4035538 2576414"
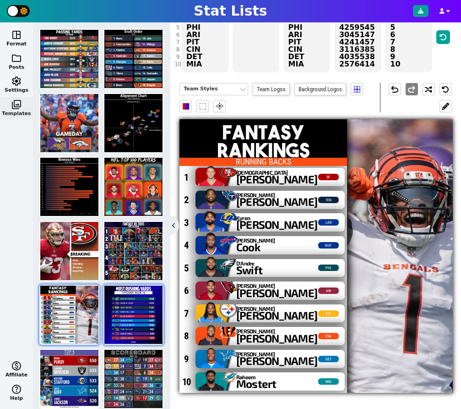
click at [142, 311] on img at bounding box center [133, 314] width 58 height 58
type textarea "MOST [PERSON_NAME] YARDS"
type textarea "Through Week 16"
type textarea "PHI [MEDICAL_DATA] GB LAR ATL DET CAR TEN MIN ARI"
type textarea "[PERSON_NAME] [PERSON_NAME] [PERSON_NAME] [PERSON_NAME] [PERSON_NAME] [PERSON_N…"
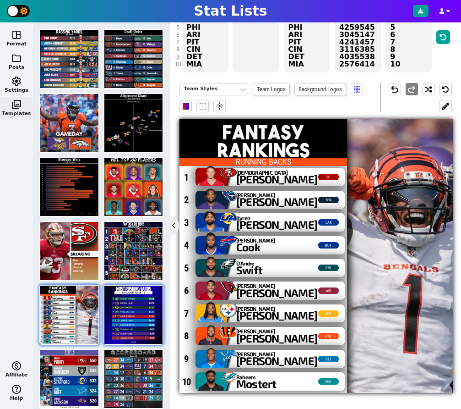
type textarea "1688 1474 1147 1121 1102 1047 1043 982 979 973"
type textarea "3929630 3043078 4047365 4430737 4430807 4429795 4241416 3916148 3042519 3045147"
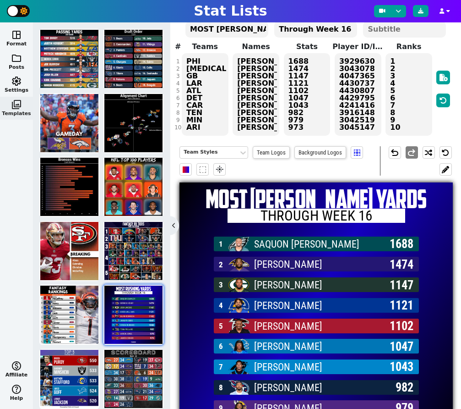
scroll to position [0, 0]
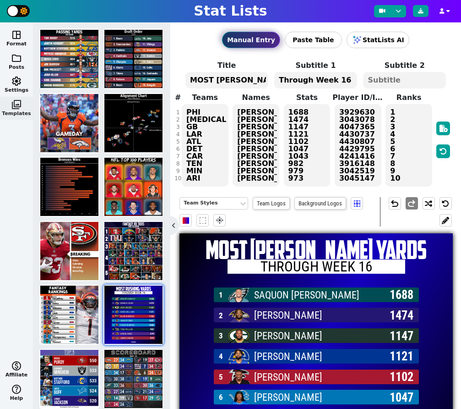
click at [254, 139] on textarea "[PERSON_NAME] [PERSON_NAME] [PERSON_NAME] [PERSON_NAME] [PERSON_NAME] [PERSON_N…" at bounding box center [256, 145] width 47 height 82
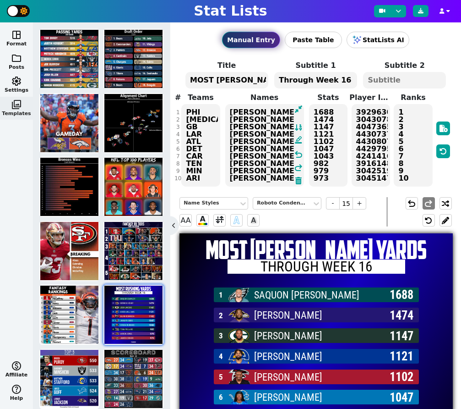
click at [368, 172] on textarea "3929630 3043078 4047365 4430737 4430807 4429795 4241416 3916148 3042519 3045147" at bounding box center [371, 145] width 38 height 82
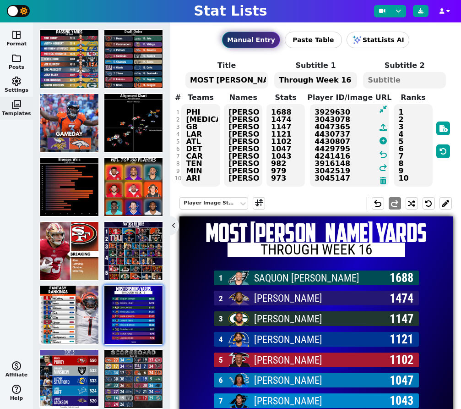
drag, startPoint x: 351, startPoint y: 177, endPoint x: 291, endPoint y: 91, distance: 105.3
click at [291, 91] on span "Title MOST [PERSON_NAME] YARDS Subtitle 1 Through Week 16 Subtitle 2 # 1 2 3 4 …" at bounding box center [316, 123] width 273 height 127
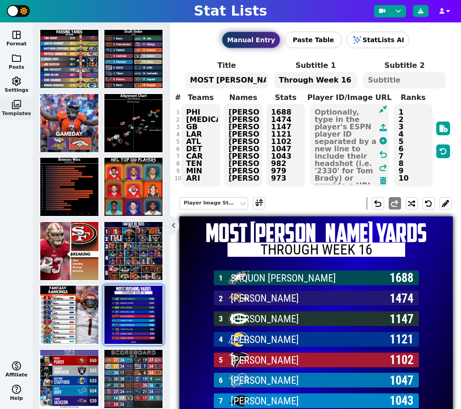
click at [243, 160] on textarea "[PERSON_NAME] [PERSON_NAME] [PERSON_NAME] [PERSON_NAME] [PERSON_NAME] [PERSON_N…" at bounding box center [243, 145] width 38 height 82
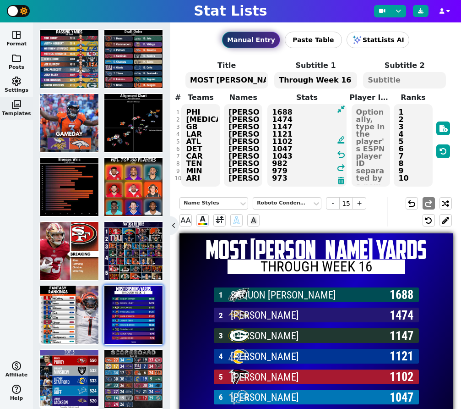
drag, startPoint x: 329, startPoint y: 179, endPoint x: 283, endPoint y: 71, distance: 117.6
click at [283, 71] on span "Title MOST [PERSON_NAME] YARDS Subtitle 1 Through Week 16 Subtitle 2 # 1 2 3 4 …" at bounding box center [316, 123] width 273 height 127
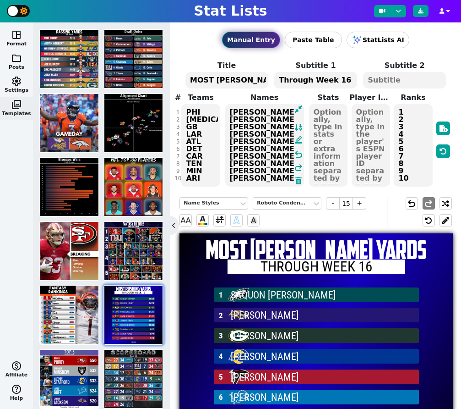
click at [248, 162] on textarea "[PERSON_NAME] [PERSON_NAME] [PERSON_NAME] [PERSON_NAME] [PERSON_NAME] [PERSON_N…" at bounding box center [264, 145] width 79 height 82
drag, startPoint x: 281, startPoint y: 180, endPoint x: 222, endPoint y: 107, distance: 93.8
click at [222, 107] on span "Names [PERSON_NAME] [PERSON_NAME] [PERSON_NAME] [PERSON_NAME] [PERSON_NAME] [PE…" at bounding box center [264, 139] width 85 height 95
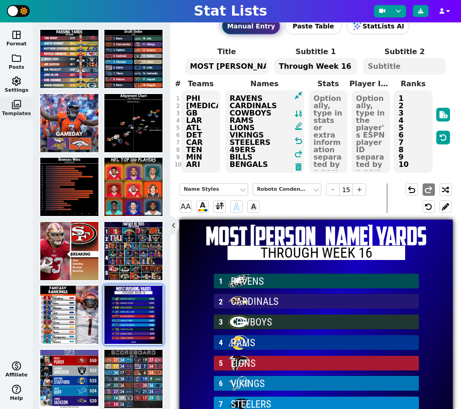
scroll to position [10, 0]
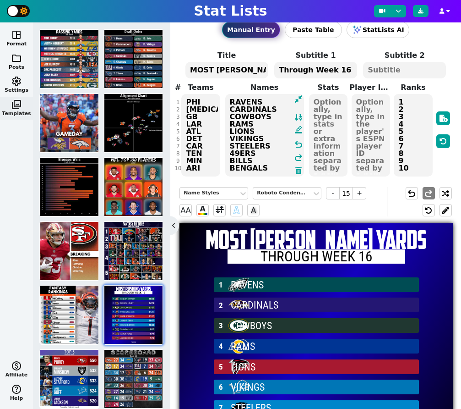
type textarea "RAVENS CARDINALS COWBOYS RAMS LIONS VIKINGS STEELERS 49ERS BILLS BENGALS"
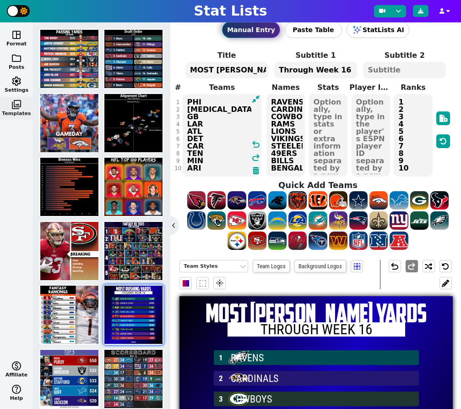
drag, startPoint x: 204, startPoint y: 168, endPoint x: 177, endPoint y: 101, distance: 72.0
click at [180, 101] on div "# 1 2 3 4 5 6 7 8 9 10 Teams PHI [MEDICAL_DATA] GB LAR ATL DET CAR TEN MIN ARI …" at bounding box center [316, 129] width 273 height 95
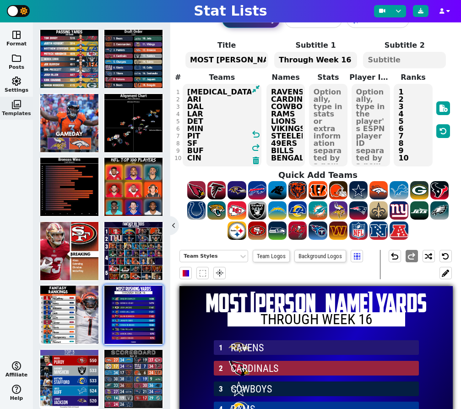
scroll to position [0, 0]
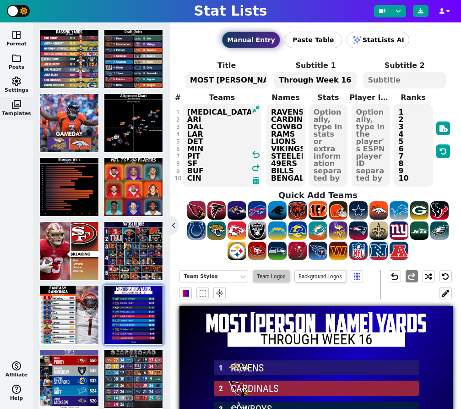
type textarea "[MEDICAL_DATA] ARI DAL LAR DET MIN PIT SF BUF CIN"
click at [273, 277] on span "Team Logos" at bounding box center [271, 276] width 37 height 12
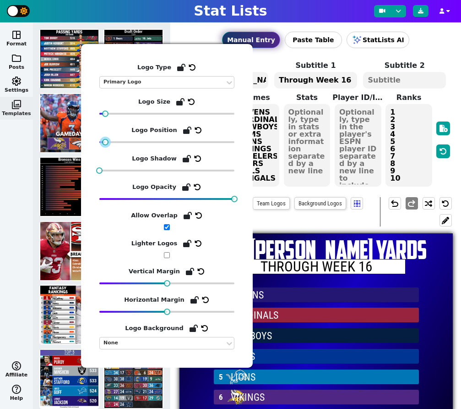
click at [105, 140] on div at bounding box center [105, 142] width 6 height 6
click at [301, 166] on textarea at bounding box center [307, 145] width 47 height 82
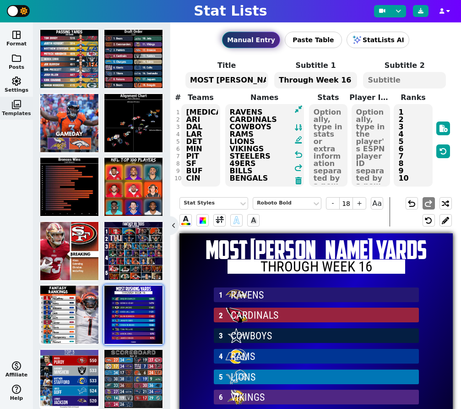
click at [243, 155] on textarea "RAVENS CARDINALS COWBOYS RAMS LIONS VIKINGS STEELERS 49ERS BILLS BENGALS" at bounding box center [264, 145] width 79 height 82
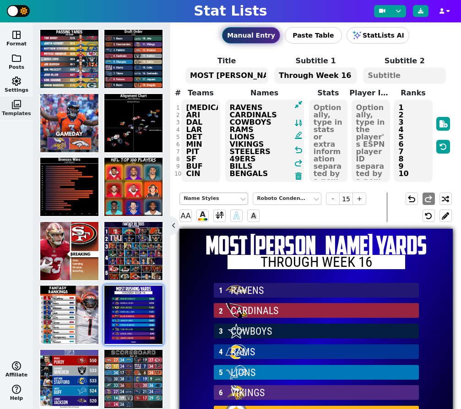
click at [229, 198] on div "Name Styles" at bounding box center [209, 199] width 51 height 8
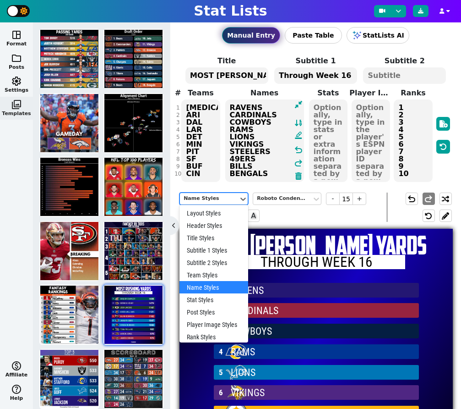
click at [215, 289] on div "Name Styles" at bounding box center [214, 287] width 69 height 12
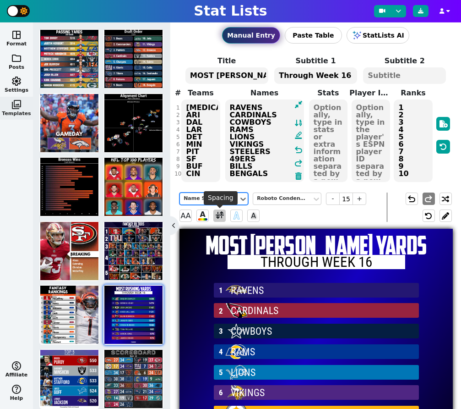
click at [219, 217] on span at bounding box center [220, 215] width 8 height 11
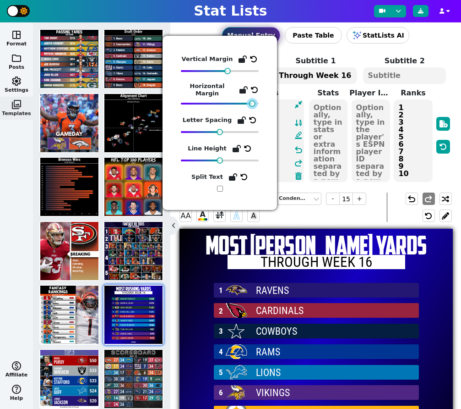
drag, startPoint x: 226, startPoint y: 103, endPoint x: 255, endPoint y: 103, distance: 28.9
click at [255, 103] on div at bounding box center [252, 103] width 6 height 6
click at [303, 201] on div "Roboto Condensed" at bounding box center [282, 199] width 51 height 8
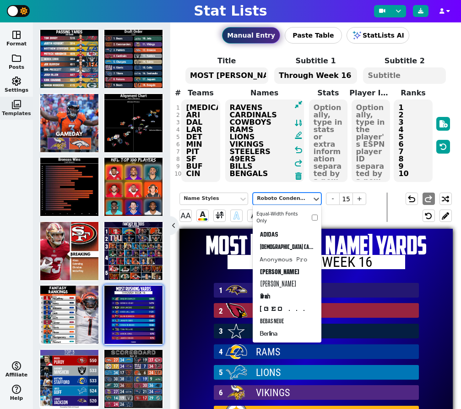
scroll to position [384, 0]
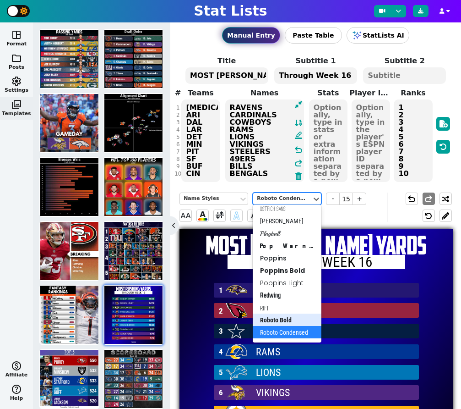
click at [287, 319] on div "Roboto Bold" at bounding box center [287, 319] width 69 height 12
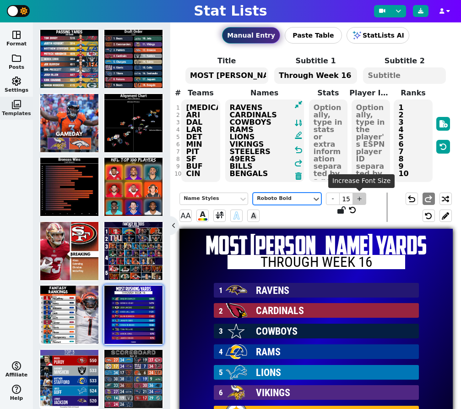
click at [361, 202] on span "+" at bounding box center [360, 198] width 14 height 12
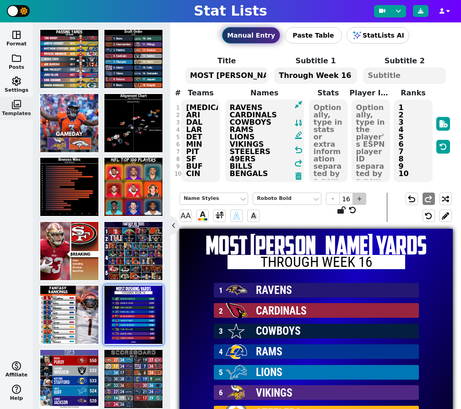
click at [361, 202] on span "+" at bounding box center [360, 198] width 14 height 12
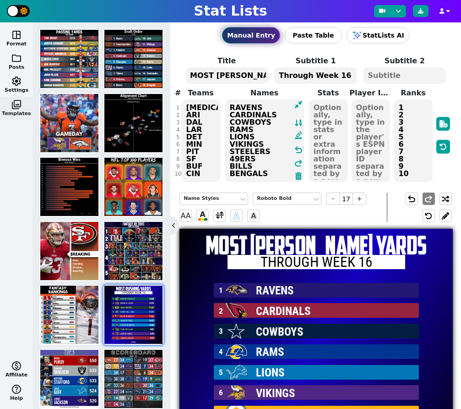
click at [330, 118] on textarea at bounding box center [328, 140] width 38 height 82
type input "18"
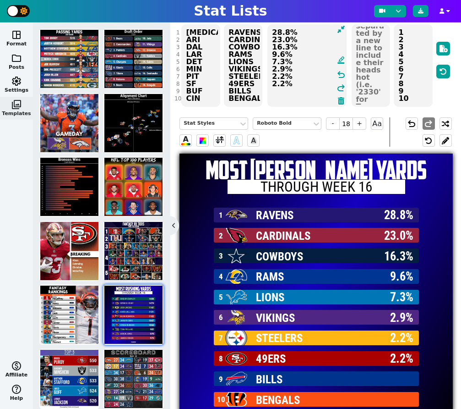
scroll to position [71, 0]
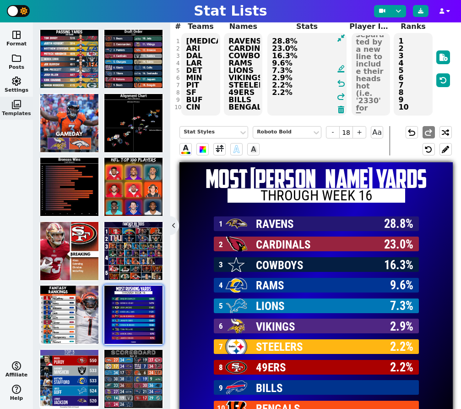
click at [280, 109] on textarea "28.8% 23.0% 16.3% 9.6% 7.3% 2.9% 2.2% 2.2%" at bounding box center [307, 74] width 79 height 82
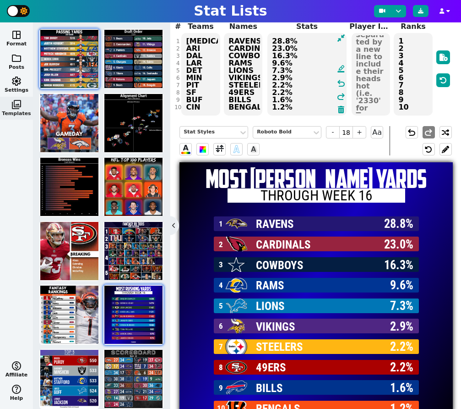
type textarea "28.8% 23.0% 16.3% 9.6% 7.3% 2.9% 2.2% 2.2% 1.6% 1.2%"
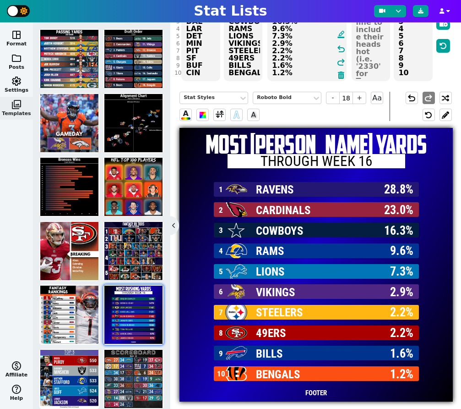
scroll to position [114, 0]
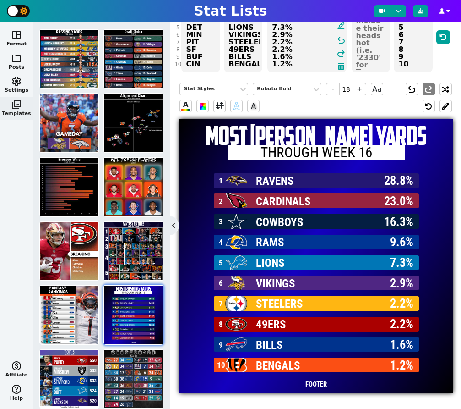
click at [231, 181] on div at bounding box center [236, 180] width 22 height 15
click at [245, 55] on textarea "RAVENS CARDINALS COWBOYS RAMS LIONS VIKINGS STEELERS 49ERS BILLS BENGALS" at bounding box center [243, 31] width 38 height 82
type input "17"
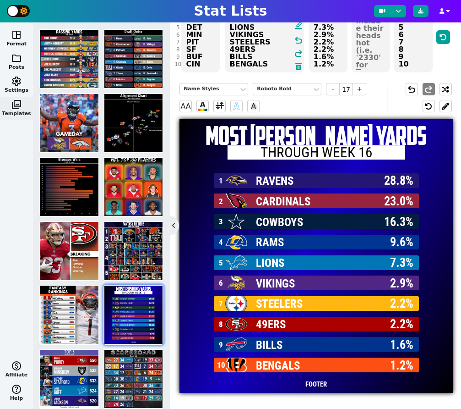
click at [191, 53] on body "Stat Lists space_dashboard Format folder Posts settings Settings photo_library …" at bounding box center [230, 204] width 461 height 409
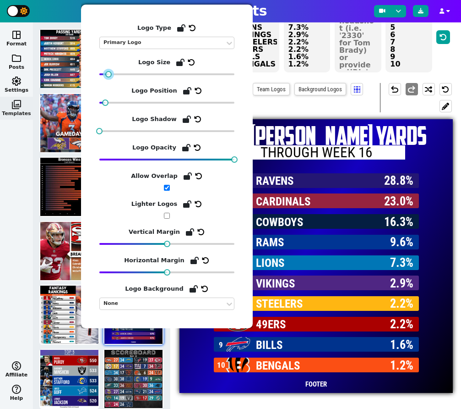
click at [107, 74] on div at bounding box center [108, 74] width 6 height 6
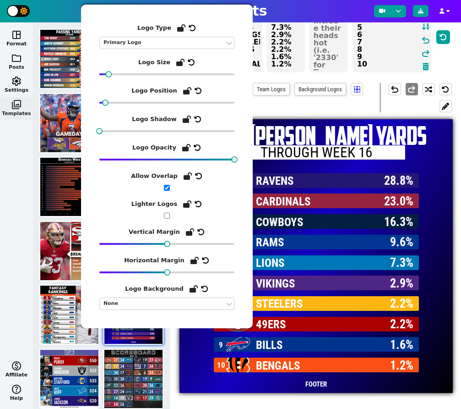
click at [399, 59] on textarea "1 2 3 4 5 6 7 8 9 10" at bounding box center [392, 31] width 79 height 82
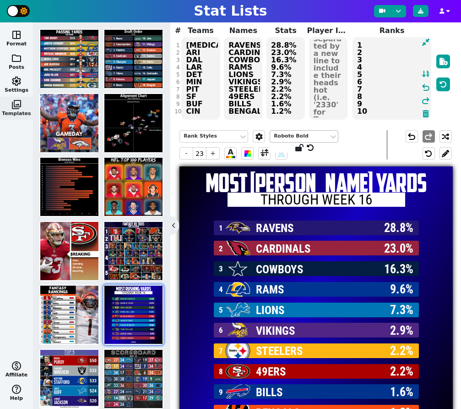
scroll to position [62, 0]
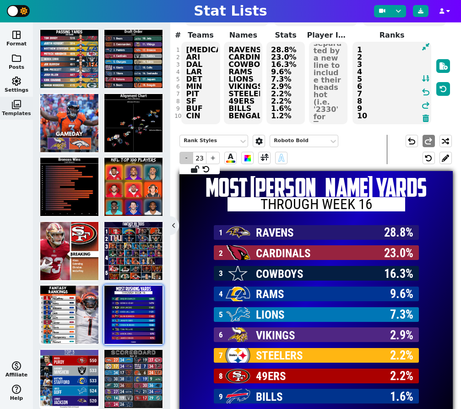
click at [186, 159] on span "-" at bounding box center [187, 158] width 14 height 12
click at [212, 160] on span "+" at bounding box center [213, 158] width 14 height 12
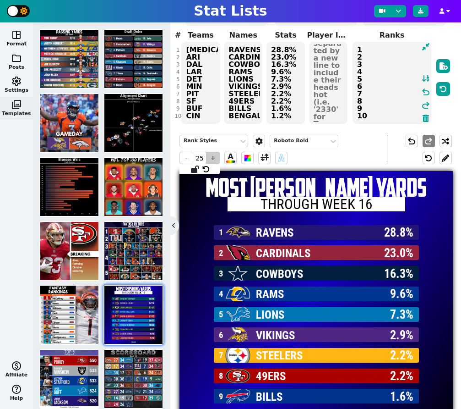
type input "26"
click at [421, 14] on button at bounding box center [421, 11] width 16 height 12
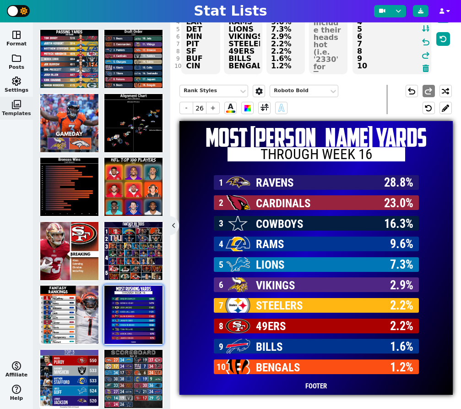
scroll to position [114, 0]
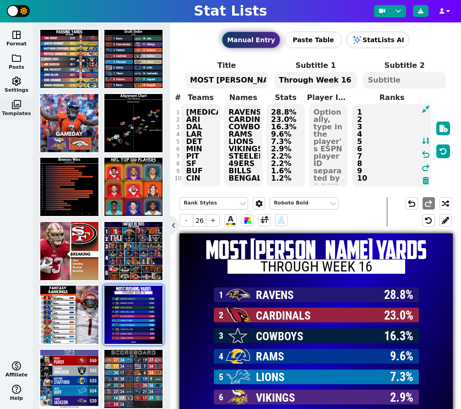
scroll to position [65, 0]
